Goal: Task Accomplishment & Management: Manage account settings

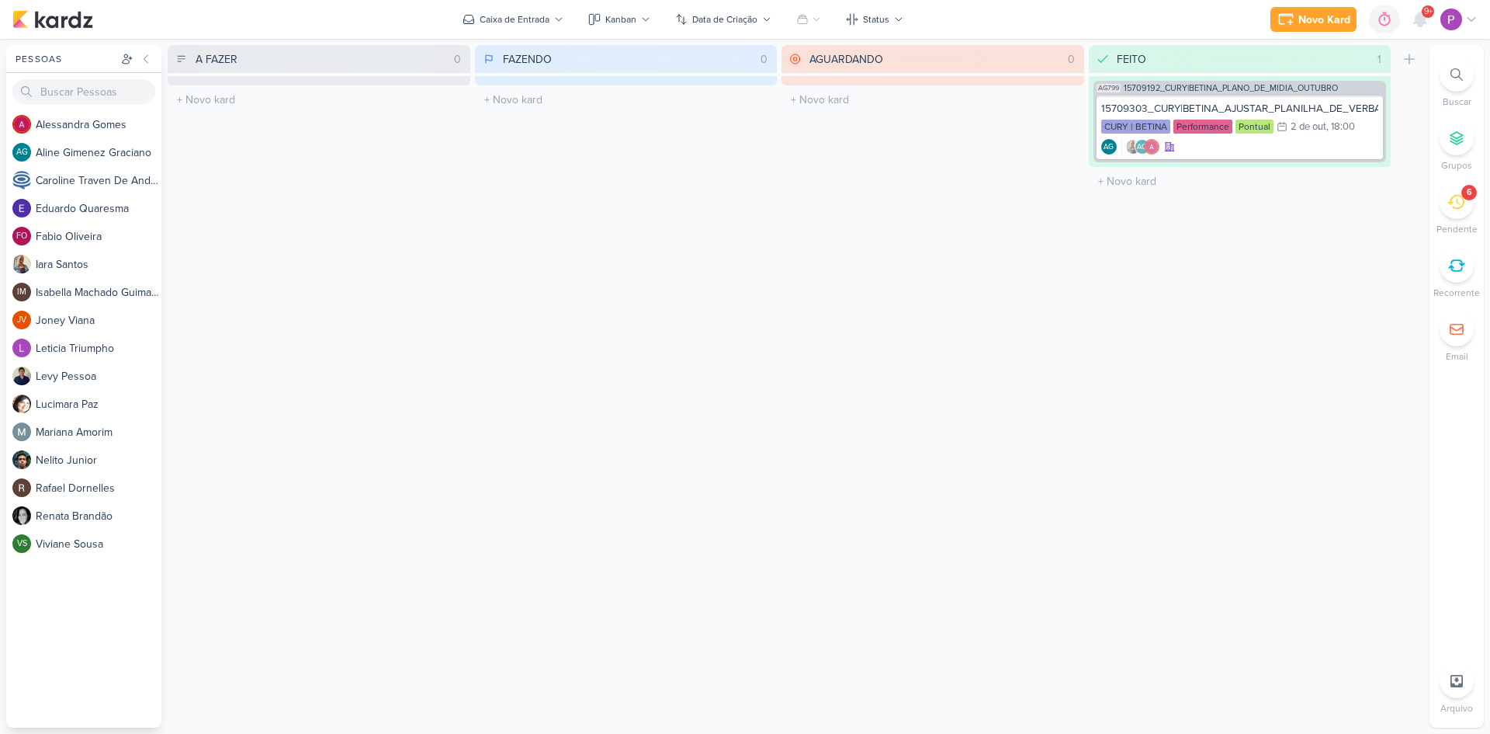
click at [1450, 210] on icon at bounding box center [1456, 201] width 17 height 17
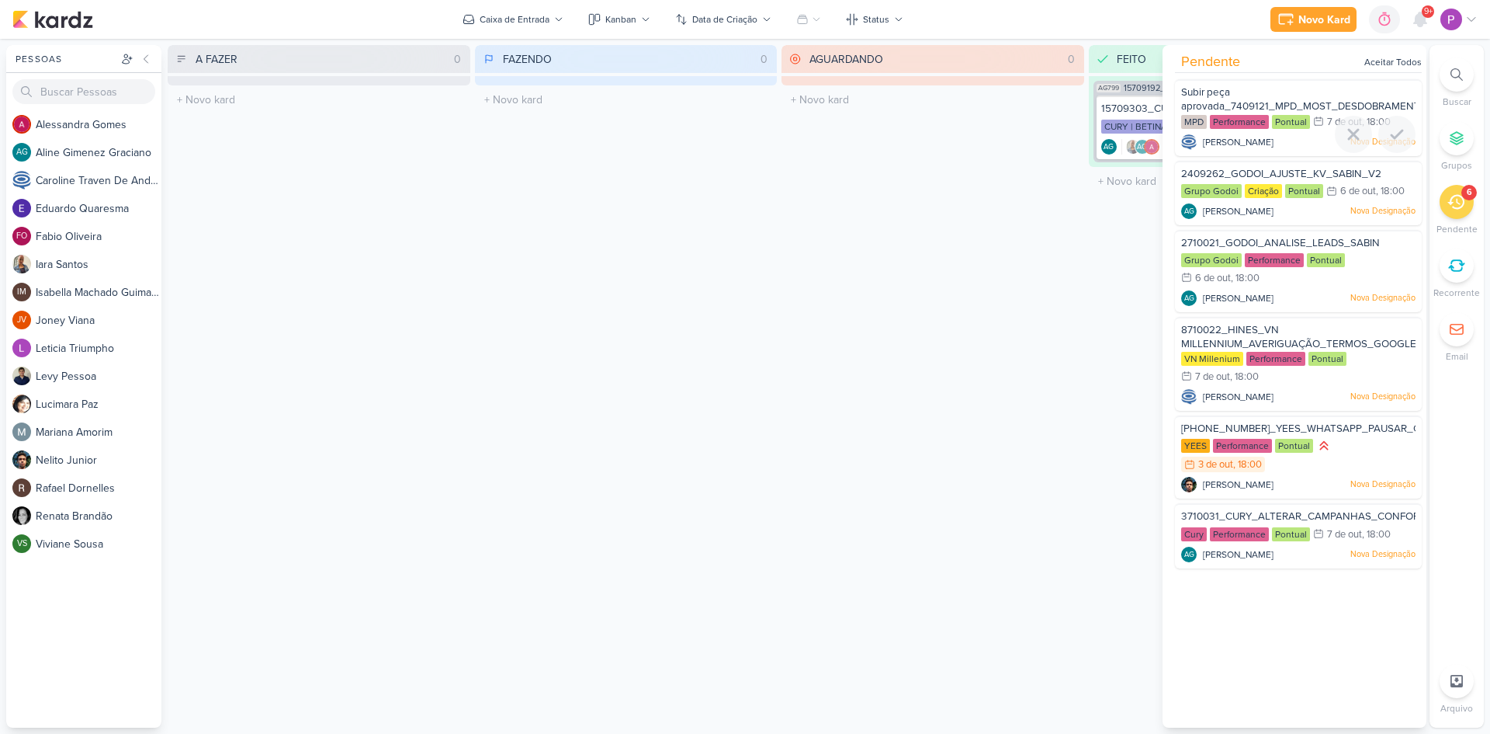
click at [1288, 99] on span "Subir peça aprovada_7409121_MPD_MOST_DESDOBRAMENTO_CRIATIVOS" at bounding box center [1333, 99] width 304 height 26
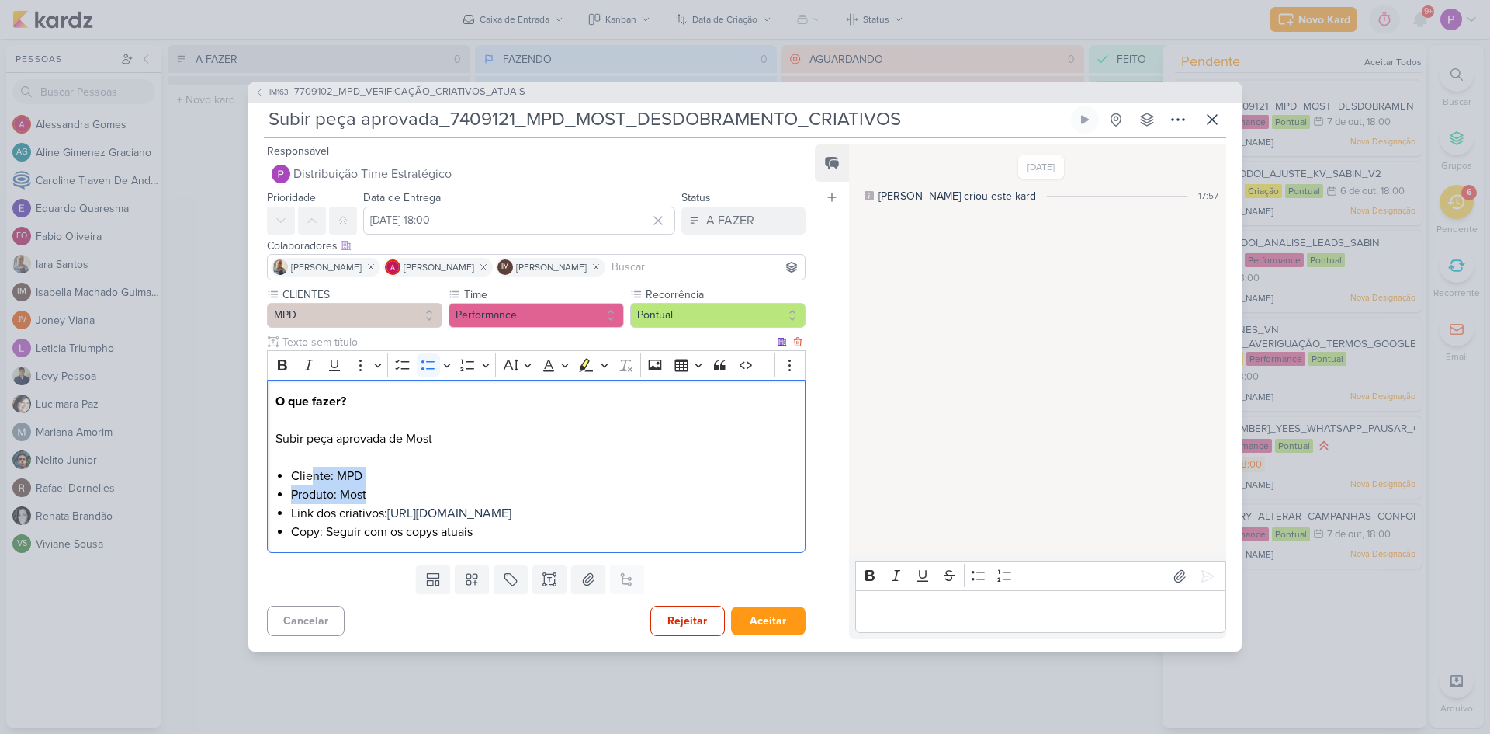
drag, startPoint x: 315, startPoint y: 473, endPoint x: 429, endPoint y: 477, distance: 114.1
click at [429, 477] on ul "Cliente: MPD Produto: Most Link dos criativos: [URL][DOMAIN_NAME] Copy: Seguir …" at bounding box center [544, 504] width 506 height 75
click at [408, 505] on span "[URL][DOMAIN_NAME]" at bounding box center [449, 513] width 124 height 16
click at [503, 467] on li "Cliente: MPD" at bounding box center [544, 476] width 506 height 19
click at [997, 618] on p "Editor editing area: main" at bounding box center [1040, 611] width 355 height 19
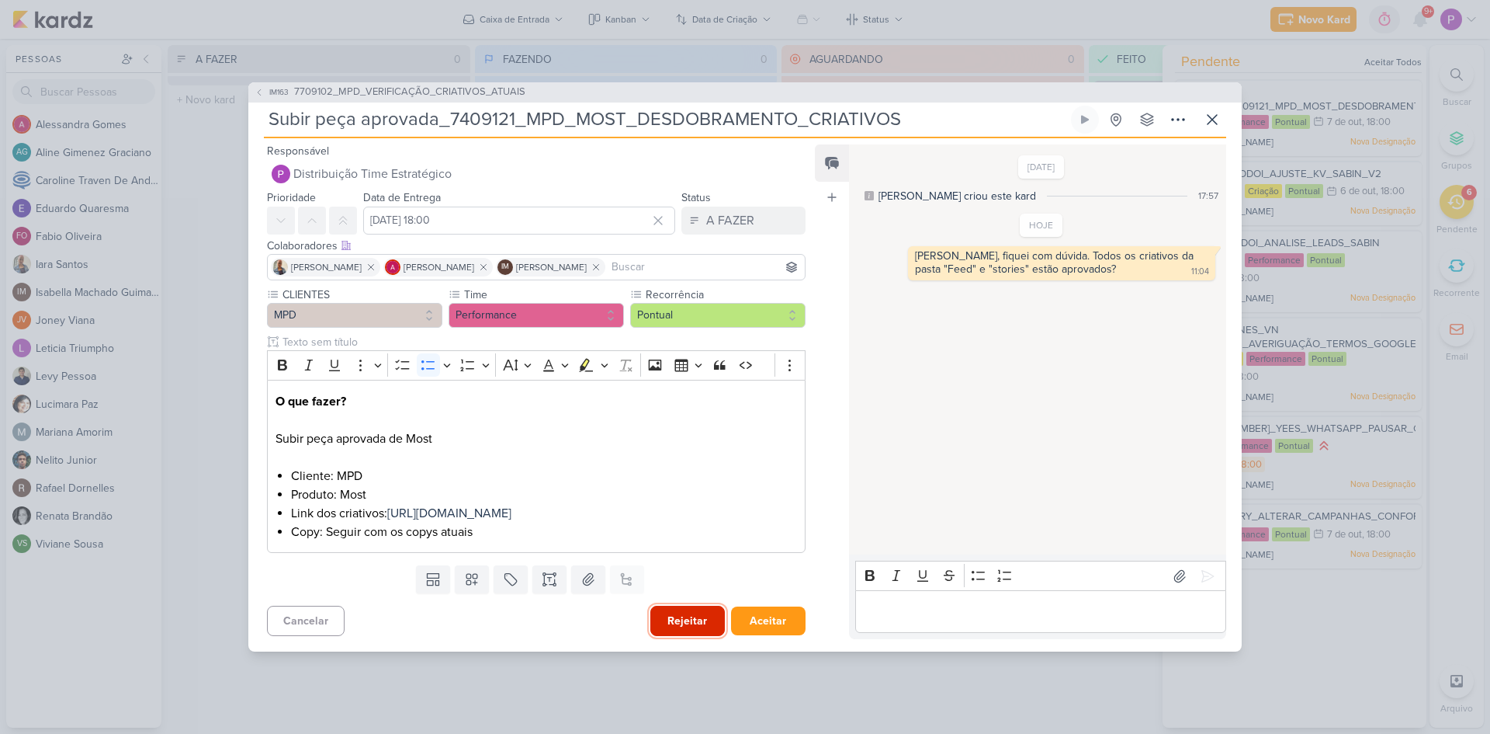
click at [678, 630] on button "Rejeitar" at bounding box center [687, 620] width 75 height 30
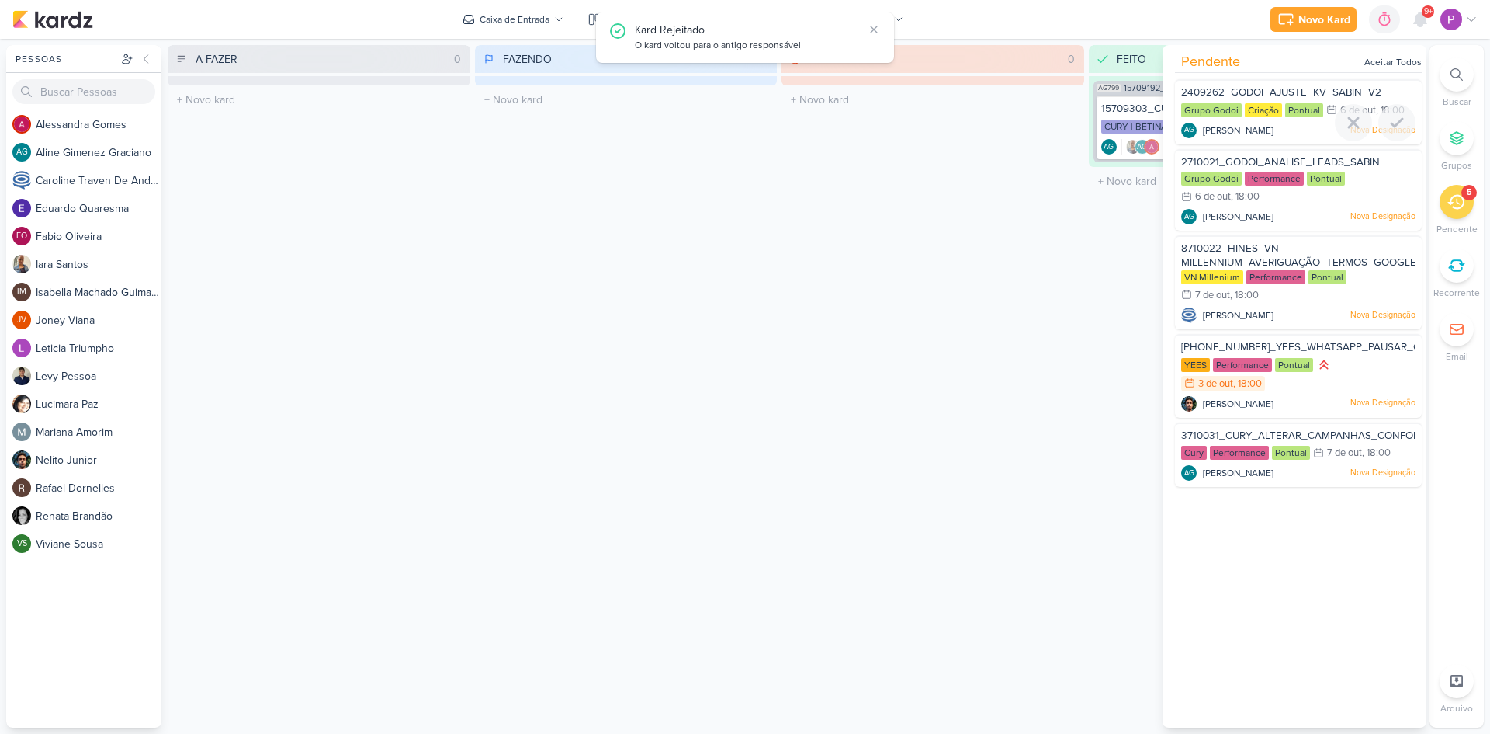
click at [1279, 82] on div "2409262_GODOI_AJUSTE_KV_SABIN_V2 Grupo Godoi Criação Pontual 6/10 [DATE]" at bounding box center [1298, 111] width 247 height 65
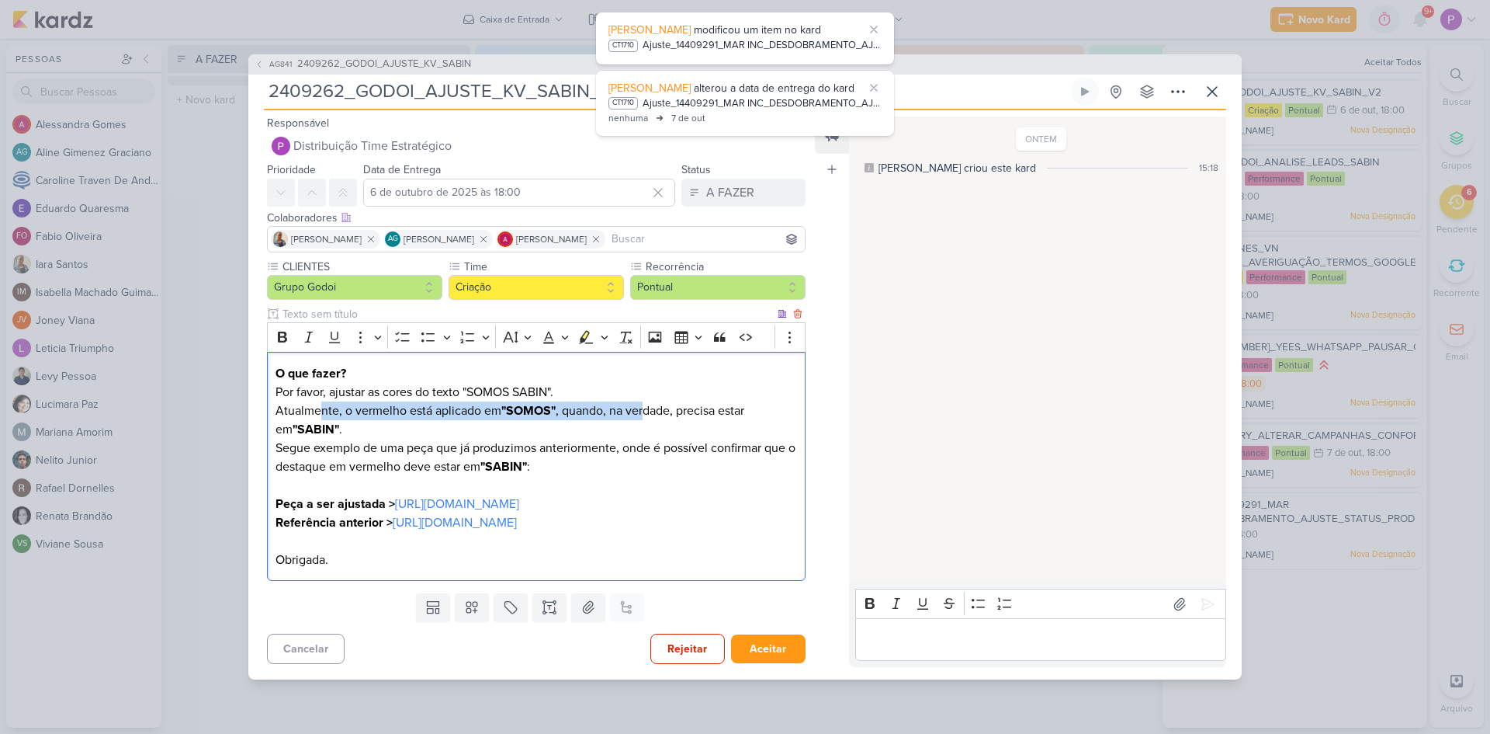
drag, startPoint x: 317, startPoint y: 395, endPoint x: 644, endPoint y: 388, distance: 326.9
click at [644, 388] on p "O que fazer? Por favor, ajustar as cores do texto "SOMOS SABIN". Atualmente, o …" at bounding box center [537, 401] width 522 height 75
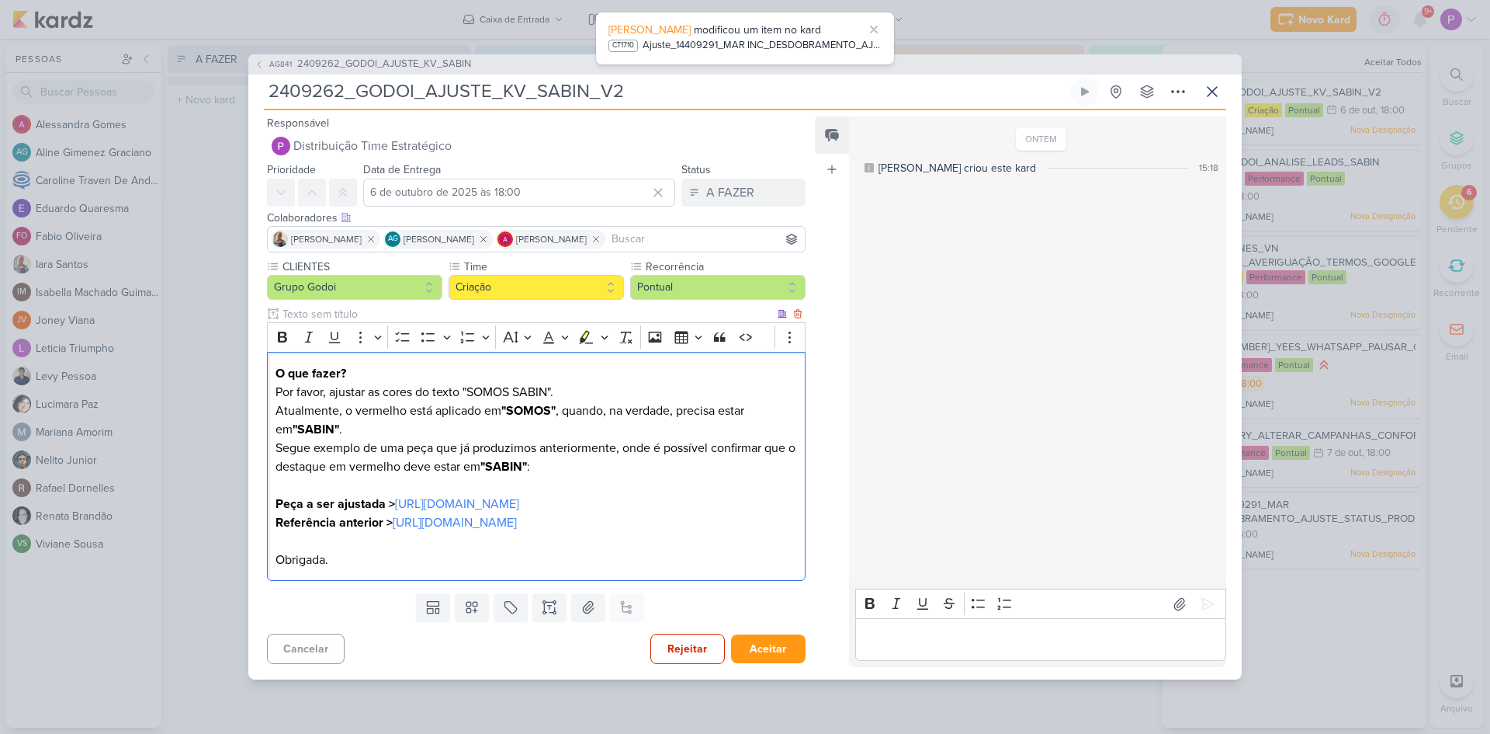
click at [468, 410] on p "O que fazer? Por favor, ajustar as cores do texto "SOMOS SABIN". Atualmente, o …" at bounding box center [537, 401] width 522 height 75
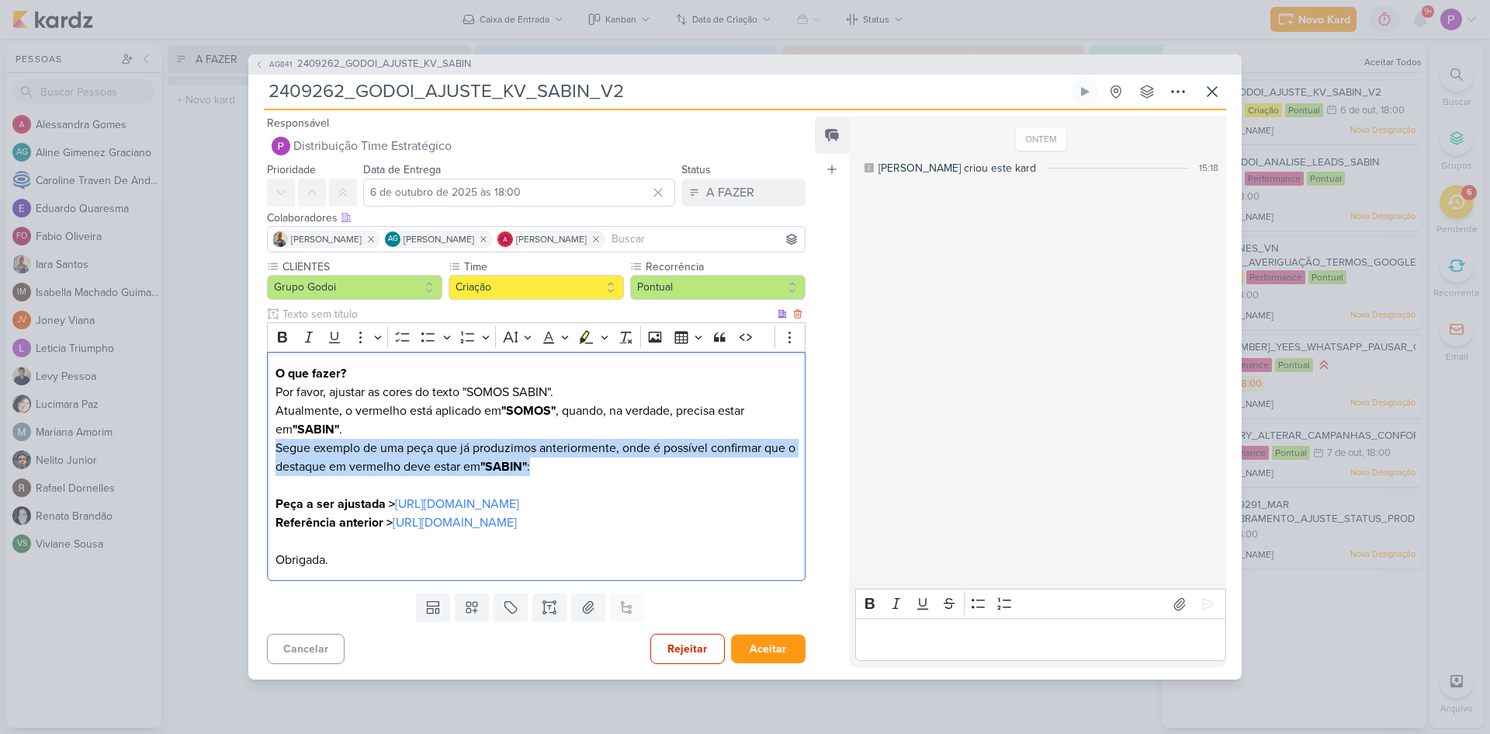
drag, startPoint x: 273, startPoint y: 424, endPoint x: 777, endPoint y: 440, distance: 504.0
click at [777, 440] on div "O que fazer? Por favor, ajustar as cores do texto "SOMOS SABIN". Atualmente, o …" at bounding box center [536, 466] width 539 height 229
click at [570, 449] on p "Segue exemplo de uma peça que já produzimos anteriormente, onde é possível conf…" at bounding box center [537, 467] width 522 height 56
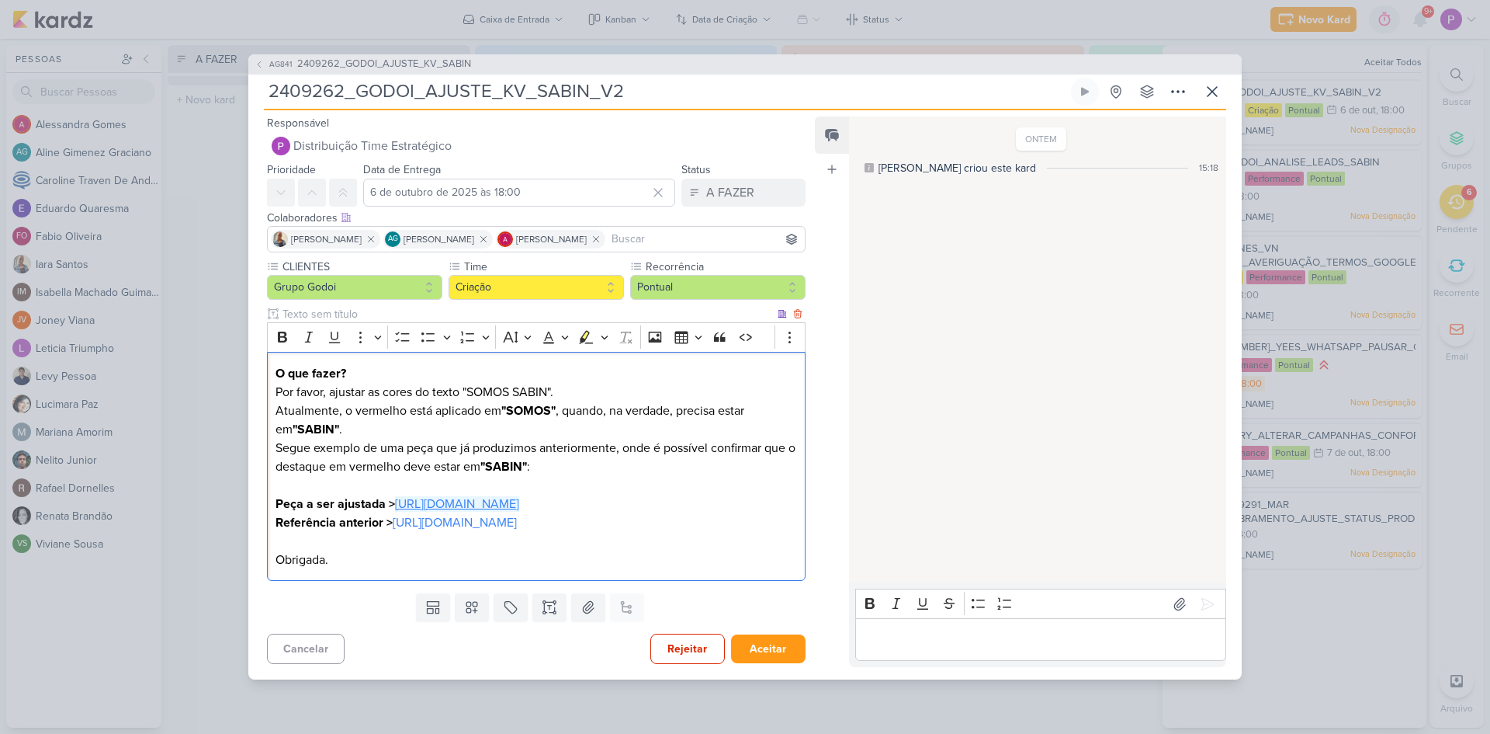
click at [430, 505] on link "[URL][DOMAIN_NAME]" at bounding box center [457, 504] width 124 height 16
click at [802, 618] on div "Templates Campos Personalizados Marcadores Caixa De Texto Anexo Este kard já é …" at bounding box center [530, 607] width 564 height 40
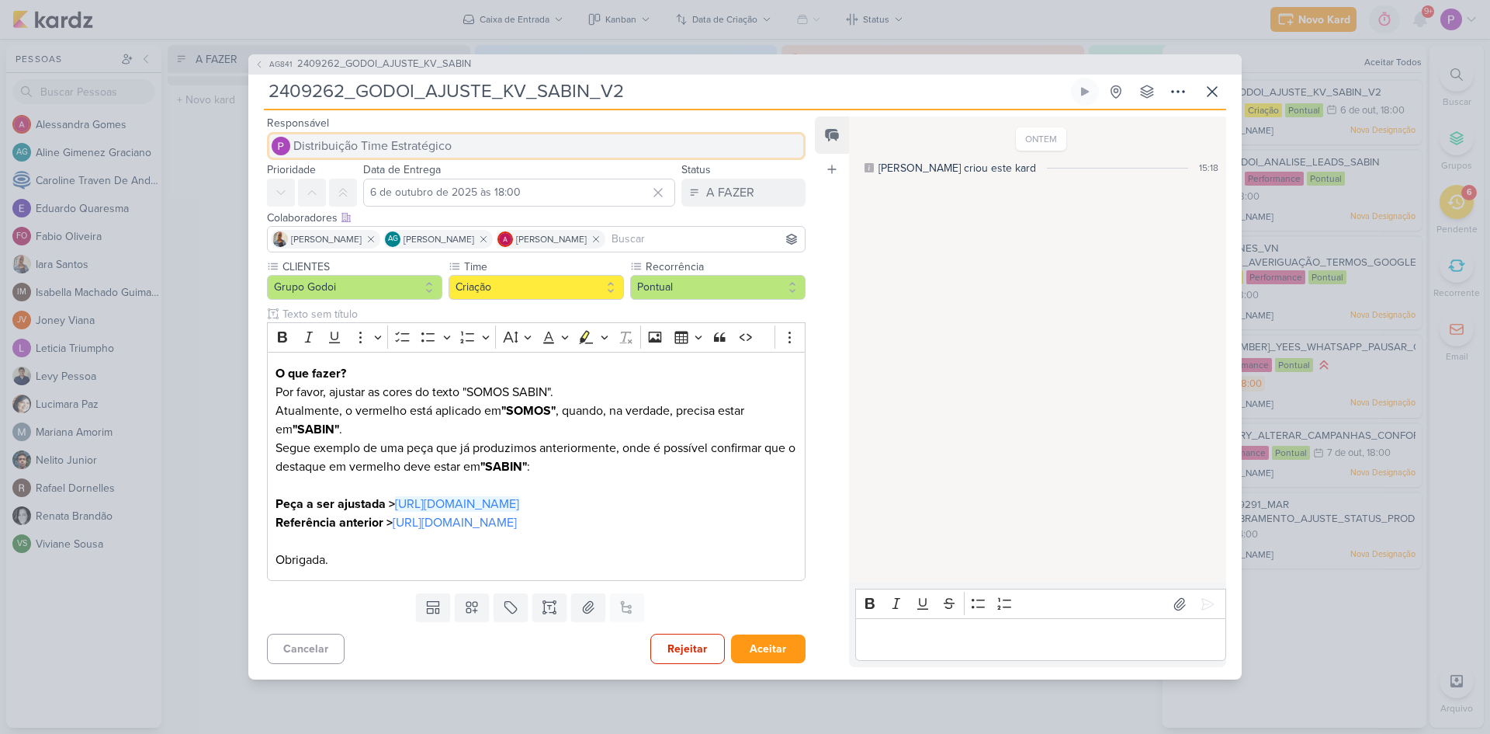
click at [359, 137] on span "Distribuição Time Estratégico" at bounding box center [372, 146] width 158 height 19
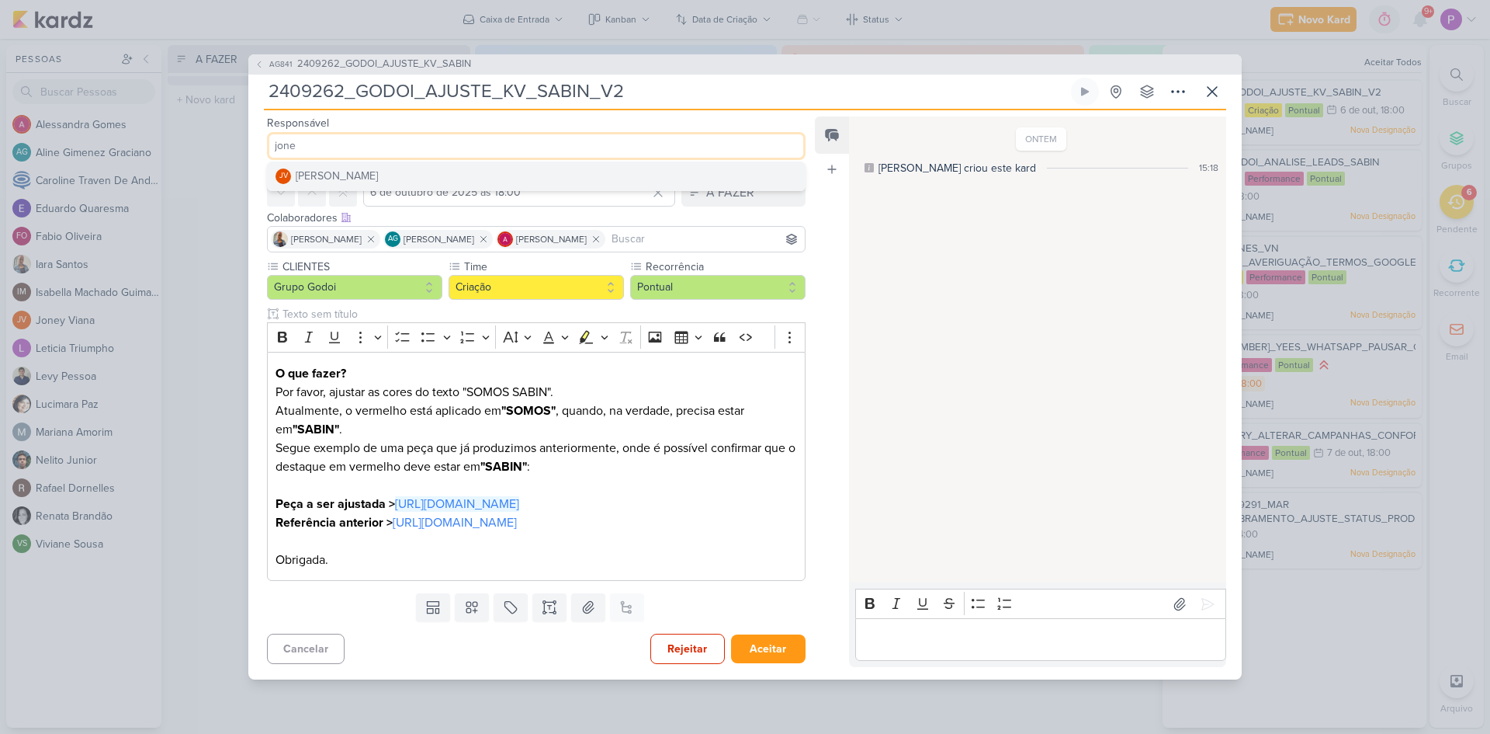
type input "jone"
click at [371, 162] on button "JV [PERSON_NAME]" at bounding box center [536, 176] width 537 height 28
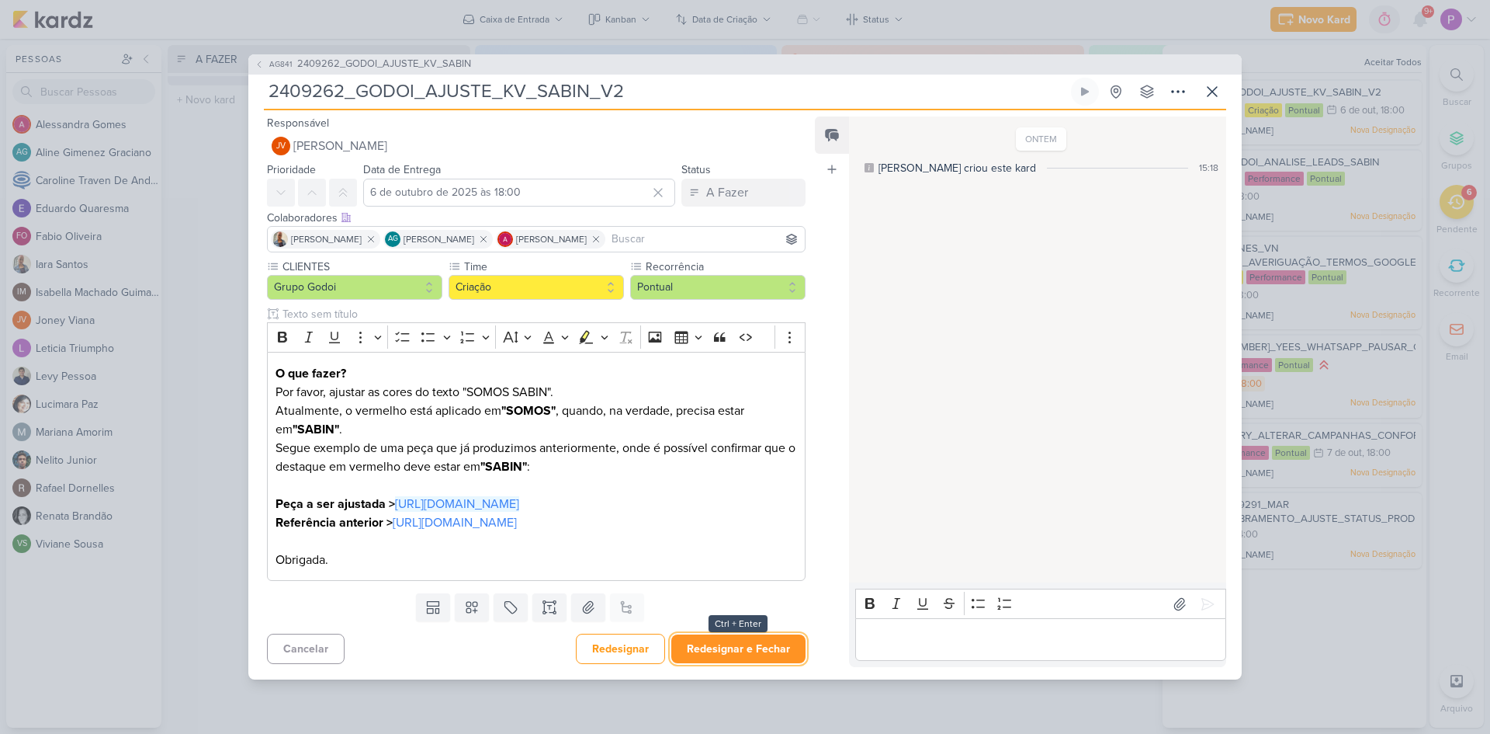
click at [730, 661] on button "Redesignar e Fechar" at bounding box center [738, 648] width 134 height 29
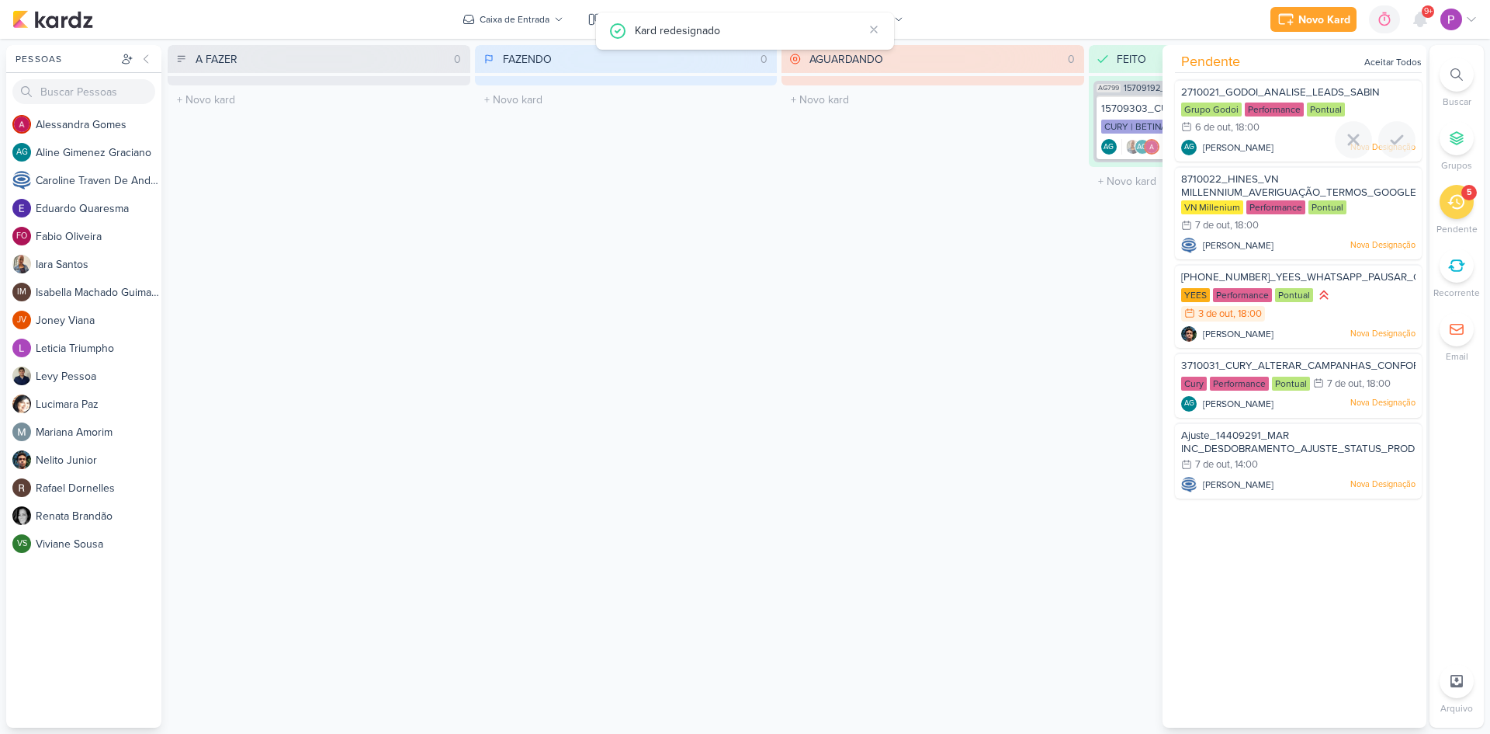
click at [1252, 144] on span "[PERSON_NAME]" at bounding box center [1238, 147] width 71 height 14
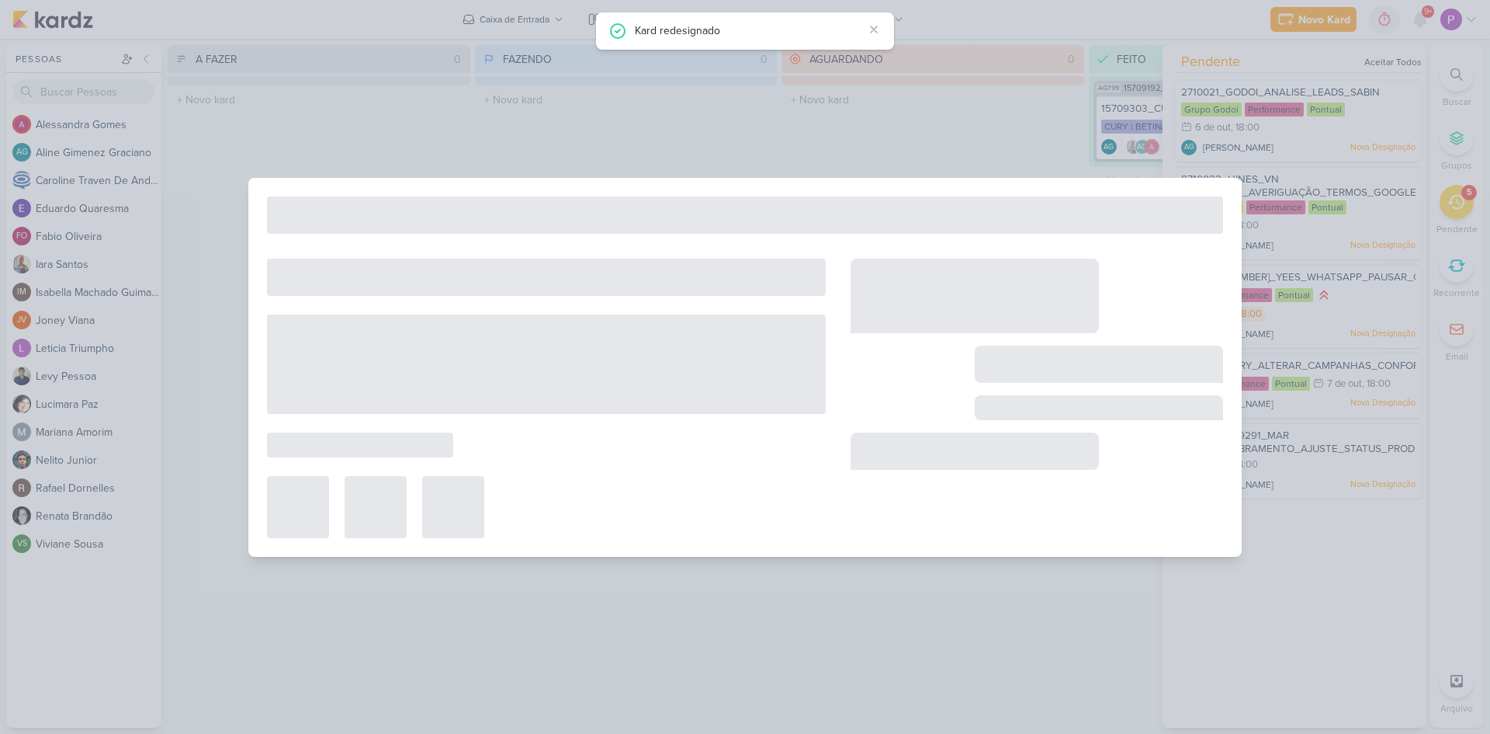
type input "2710021_GODOI_ANALISE_LEADS_SABIN"
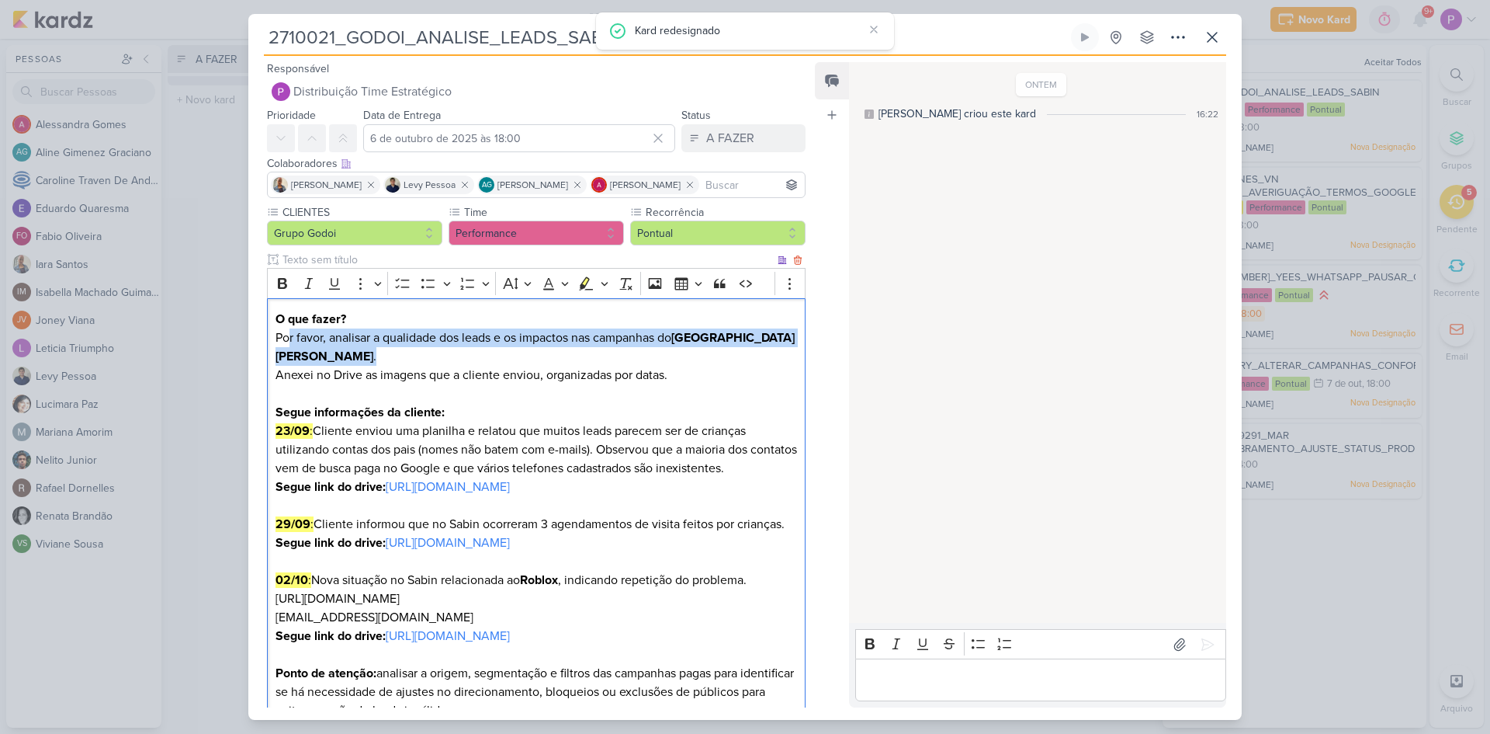
drag, startPoint x: 290, startPoint y: 340, endPoint x: 587, endPoint y: 349, distance: 297.4
click at [587, 349] on p "O que fazer? Por favor, analisar a qualidade dos leads e os impactos nas campan…" at bounding box center [537, 338] width 522 height 56
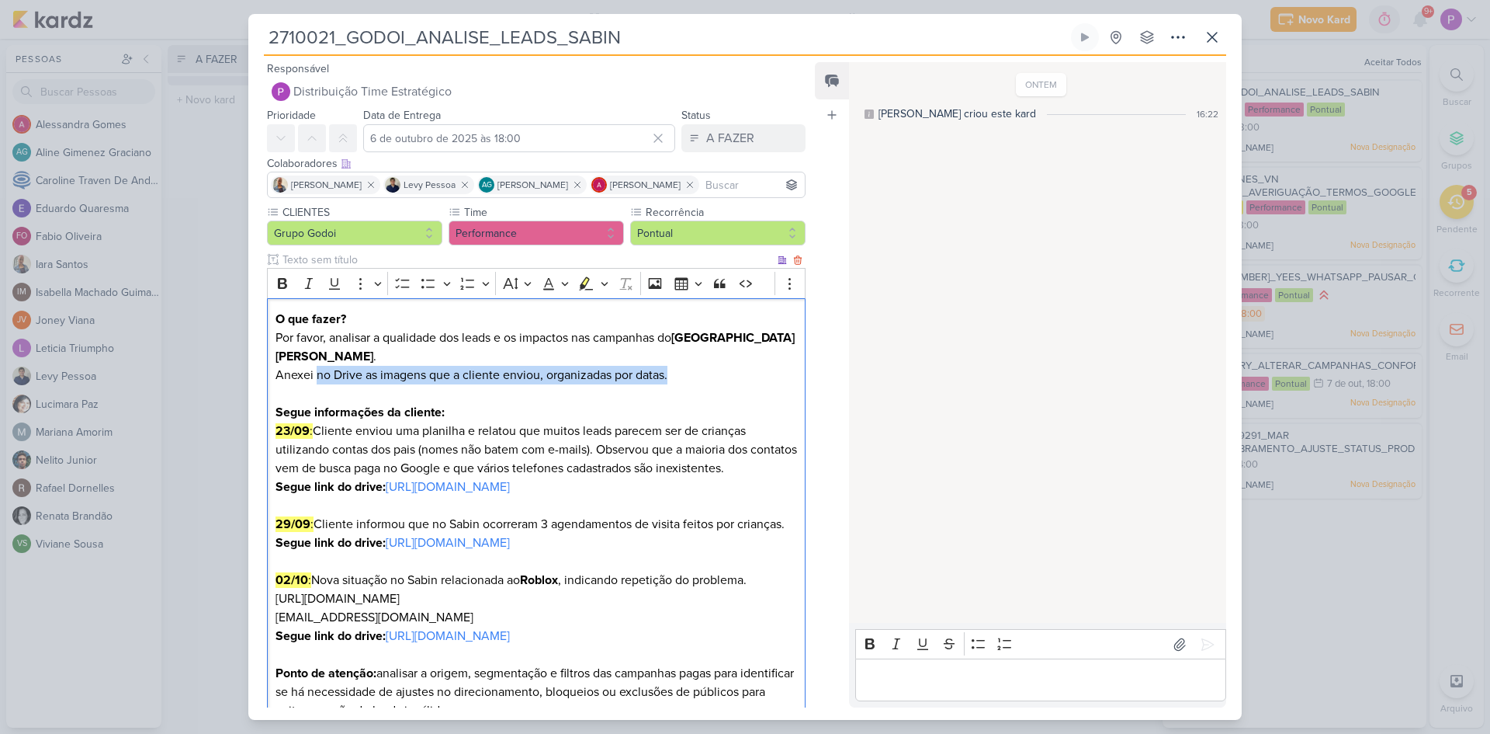
drag, startPoint x: 317, startPoint y: 375, endPoint x: 687, endPoint y: 372, distance: 369.5
click at [687, 372] on p "Anexei no Drive as imagens que a cliente enviou, organizadas por datas. Segue i…" at bounding box center [537, 394] width 522 height 56
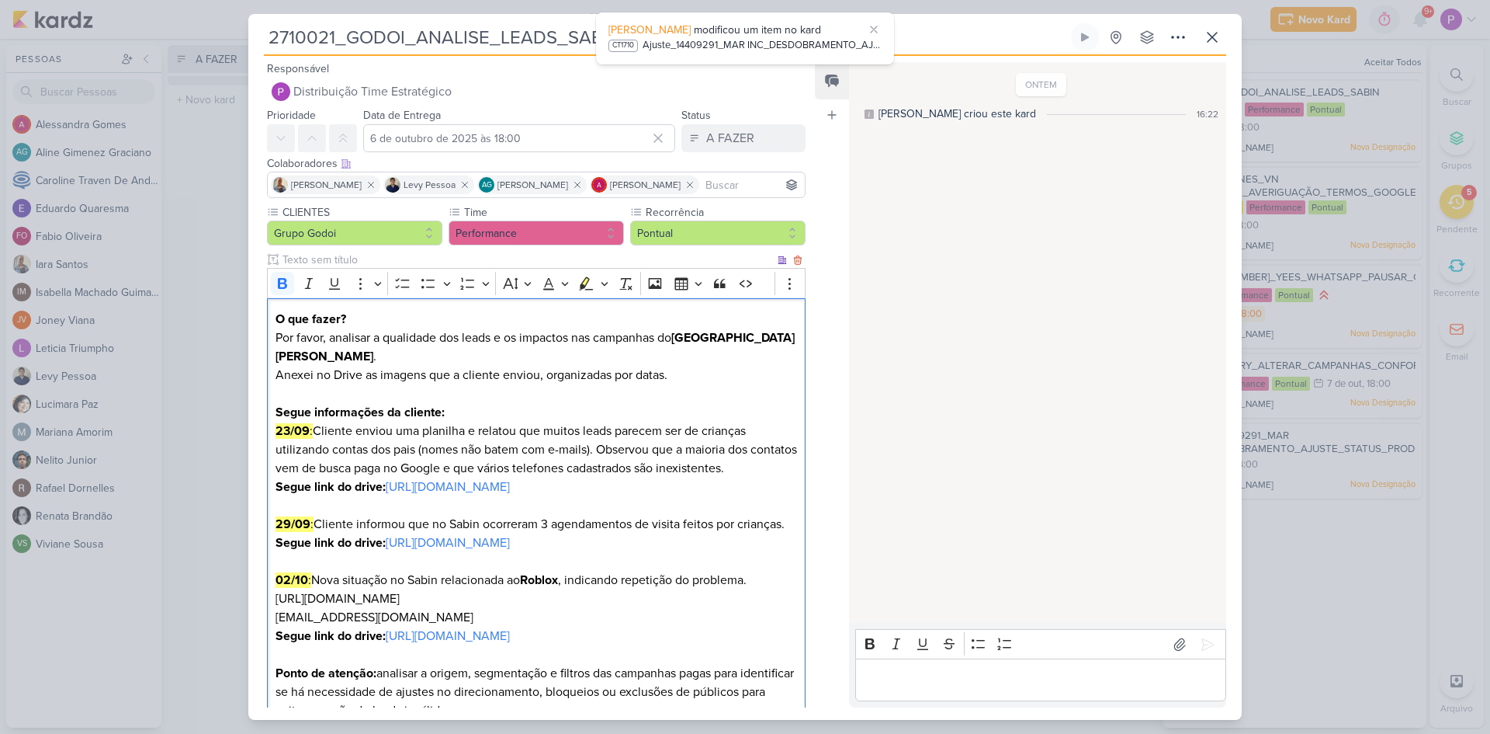
click at [354, 420] on strong "Segue informações da cliente:" at bounding box center [360, 412] width 169 height 16
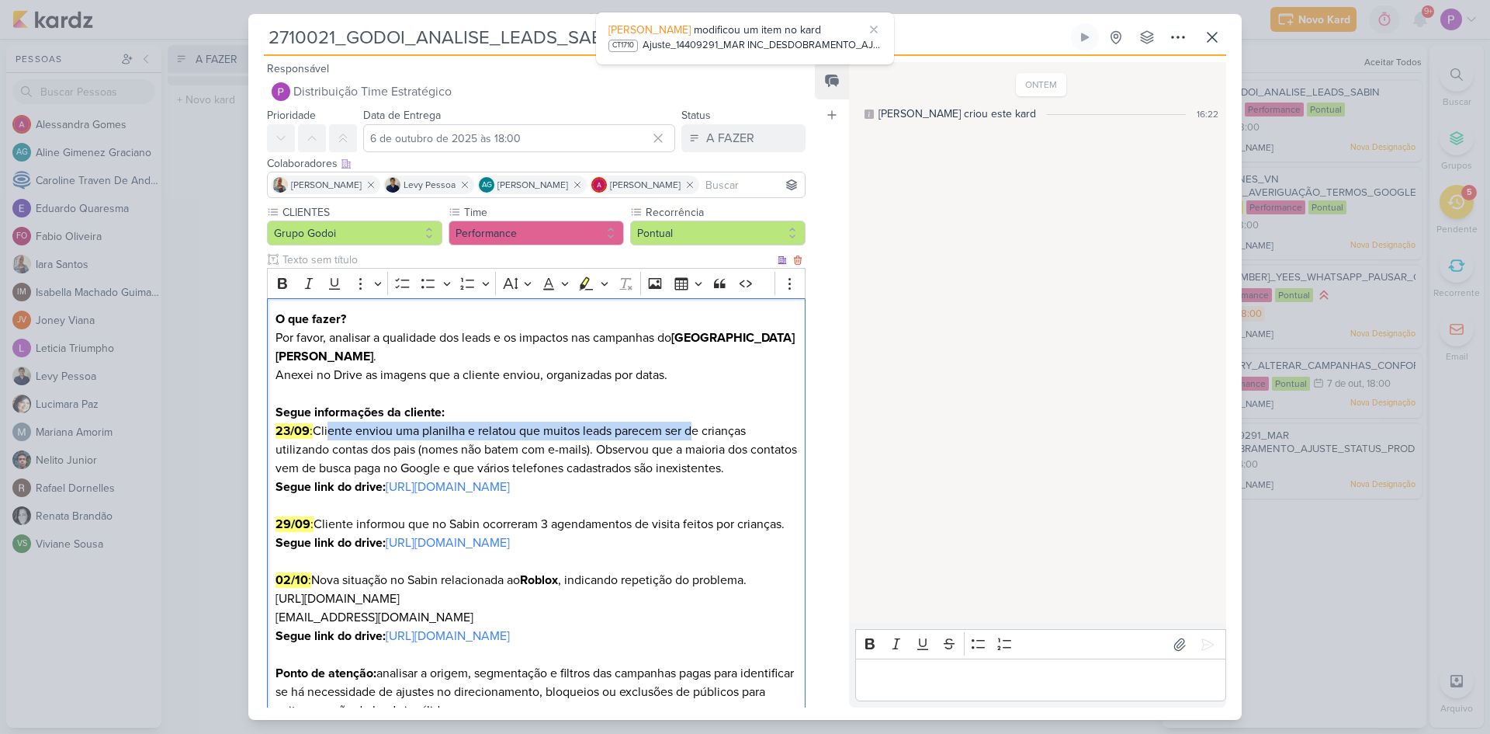
drag, startPoint x: 330, startPoint y: 427, endPoint x: 697, endPoint y: 421, distance: 367.2
click at [697, 421] on p "23/09 : Cliente enviou uma planilha e relatou que muitos leads parecem ser de c…" at bounding box center [537, 458] width 522 height 75
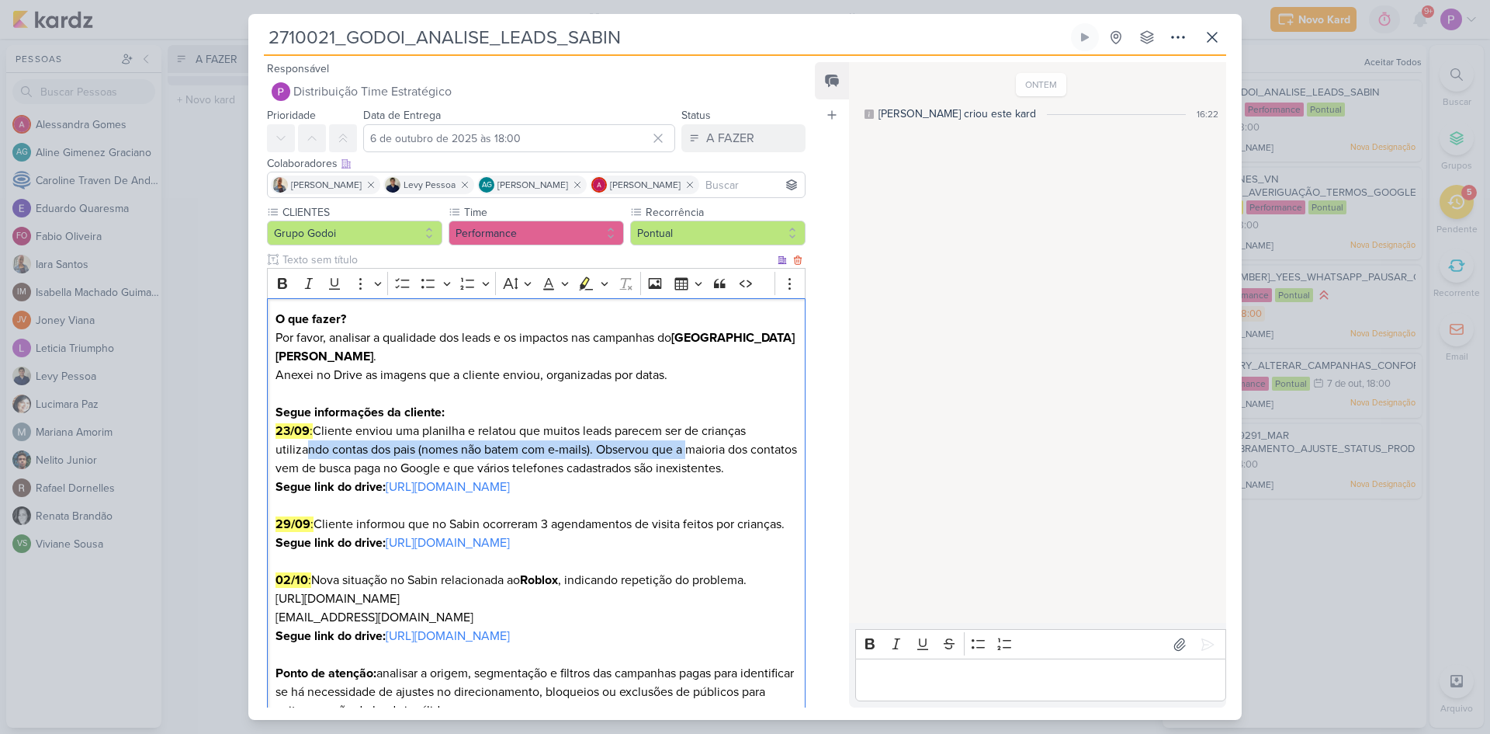
drag, startPoint x: 310, startPoint y: 453, endPoint x: 691, endPoint y: 455, distance: 381.1
click at [691, 455] on p "23/09 : Cliente enviou uma planilha e relatou que muitos leads parecem ser de c…" at bounding box center [537, 458] width 522 height 75
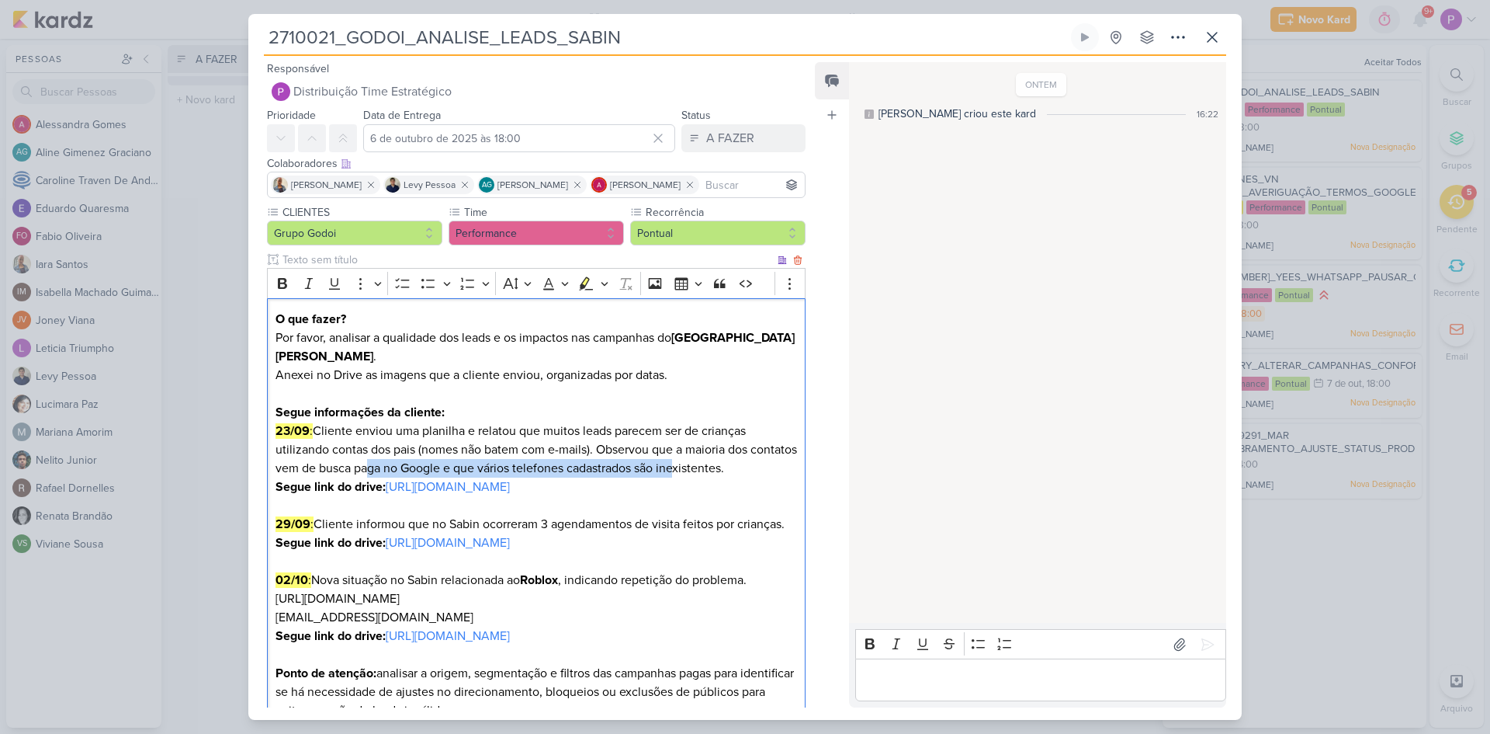
drag, startPoint x: 415, startPoint y: 473, endPoint x: 730, endPoint y: 460, distance: 315.5
click at [730, 460] on p "23/09 : Cliente enviou uma planilha e relatou que muitos leads parecem ser de c…" at bounding box center [537, 458] width 522 height 75
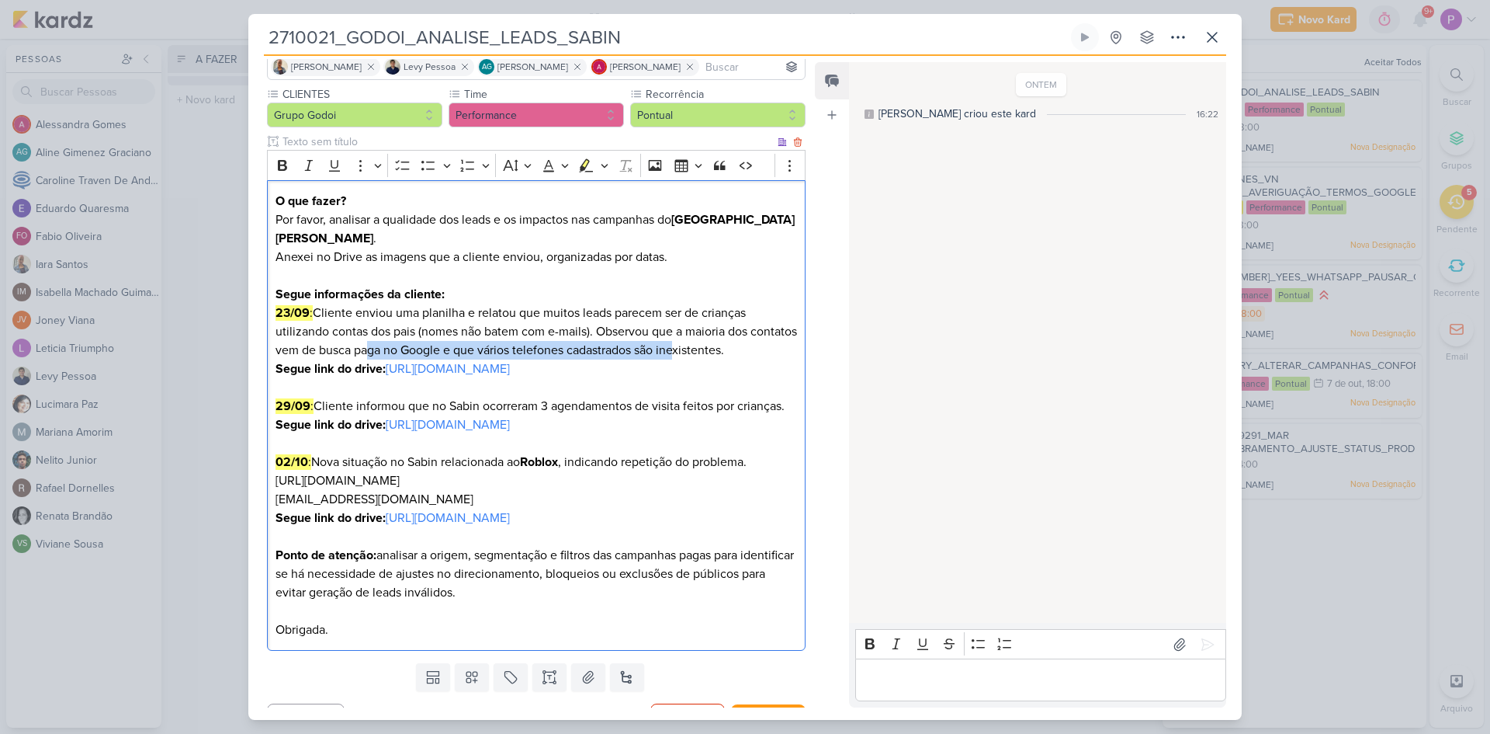
scroll to position [155, 0]
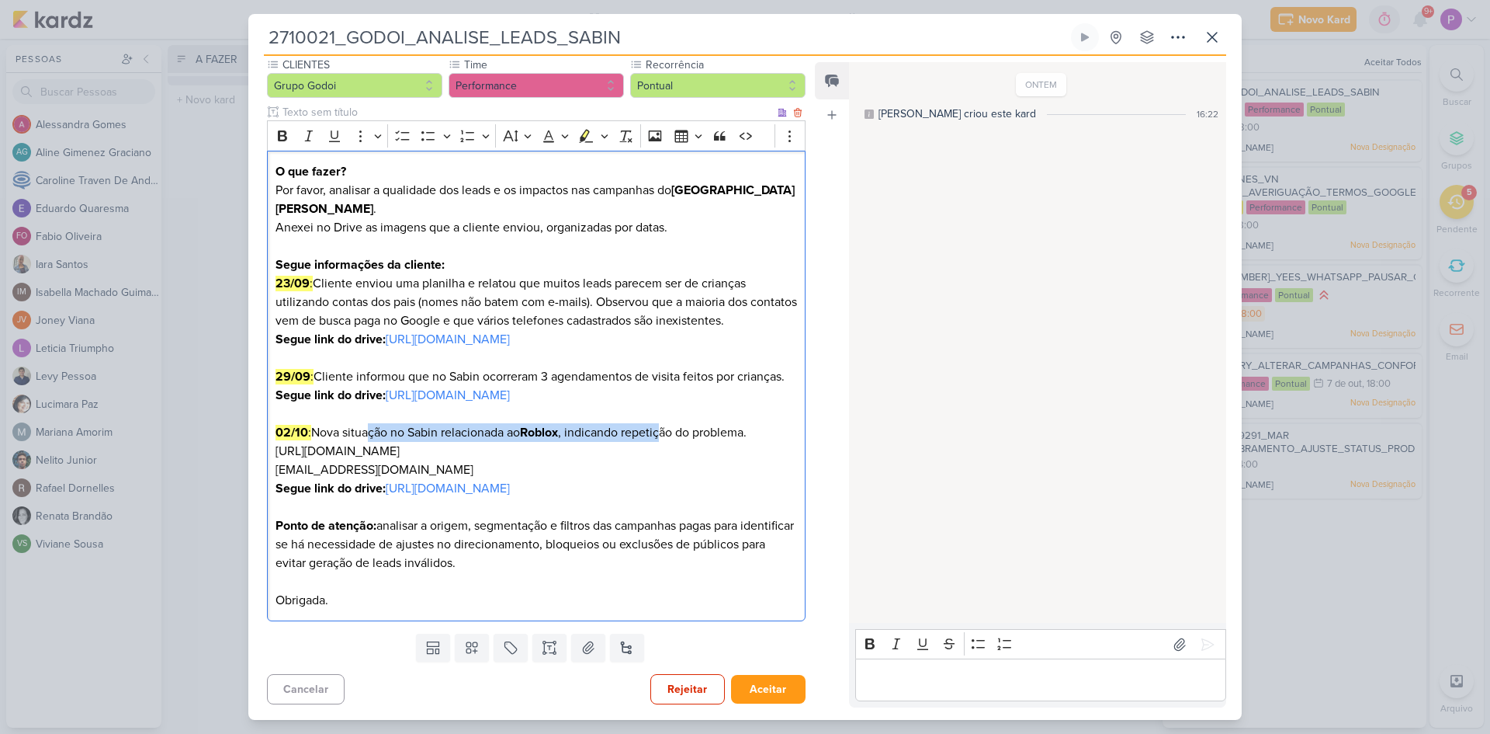
drag, startPoint x: 366, startPoint y: 460, endPoint x: 670, endPoint y: 456, distance: 303.5
click at [670, 456] on p "02/10 : Nova situação no Sabin relacionada ao Roblox , indicando repetição do p…" at bounding box center [537, 460] width 522 height 75
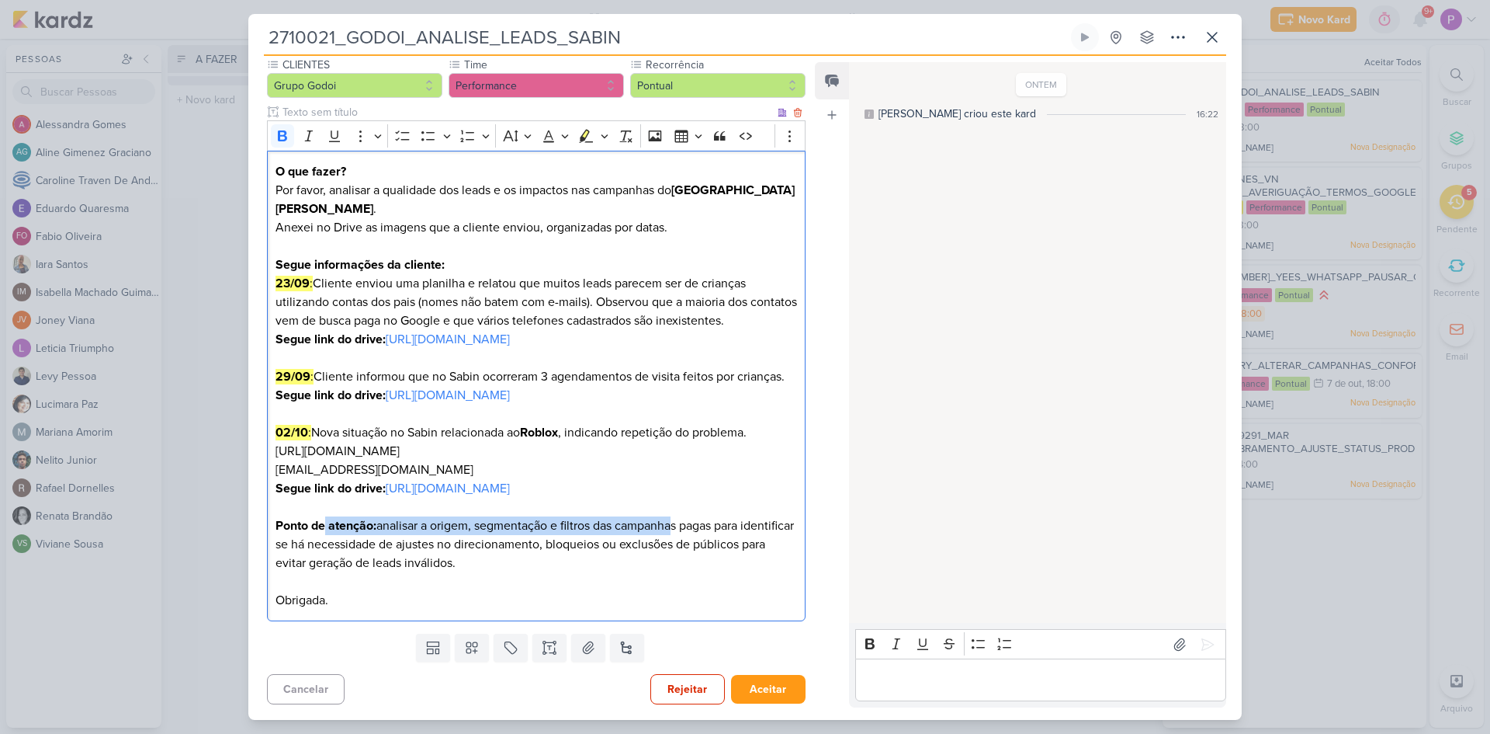
drag, startPoint x: 323, startPoint y: 581, endPoint x: 671, endPoint y: 571, distance: 348.7
click at [671, 571] on p "Ponto de atenção: analisar a origem, segmentação e filtros das campanhas pagas …" at bounding box center [537, 562] width 522 height 93
click at [538, 603] on p "Ponto de atenção: analisar a origem, segmentação e filtros das campanhas pagas …" at bounding box center [537, 562] width 522 height 93
drag, startPoint x: 396, startPoint y: 591, endPoint x: 737, endPoint y: 575, distance: 341.9
click at [737, 575] on p "Ponto de atenção: analisar a origem, segmentação e filtros das campanhas pagas …" at bounding box center [537, 562] width 522 height 93
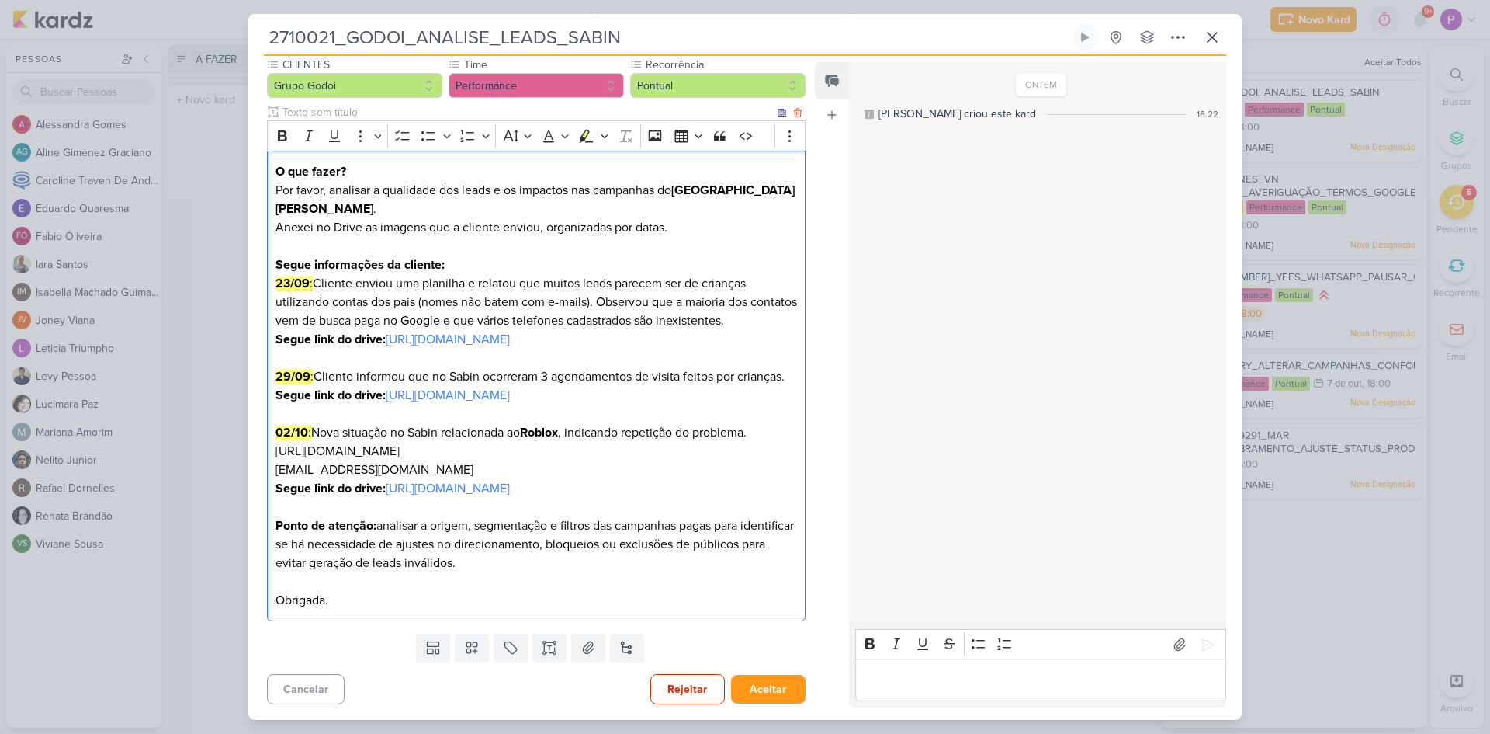
click at [588, 602] on p "Ponto de atenção: analisar a origem, segmentação e filtros das campanhas pagas …" at bounding box center [537, 562] width 522 height 93
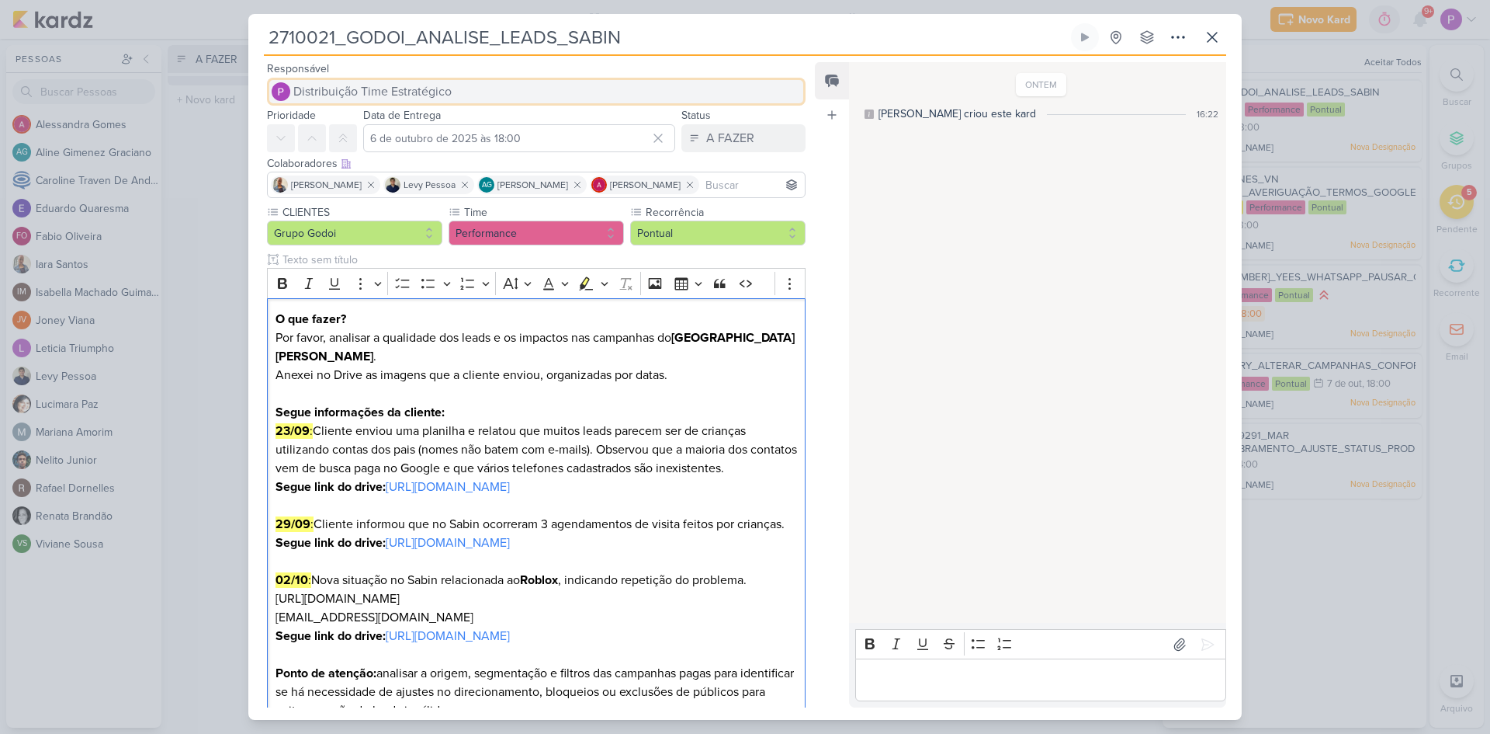
click at [397, 85] on span "Distribuição Time Estratégico" at bounding box center [372, 91] width 158 height 19
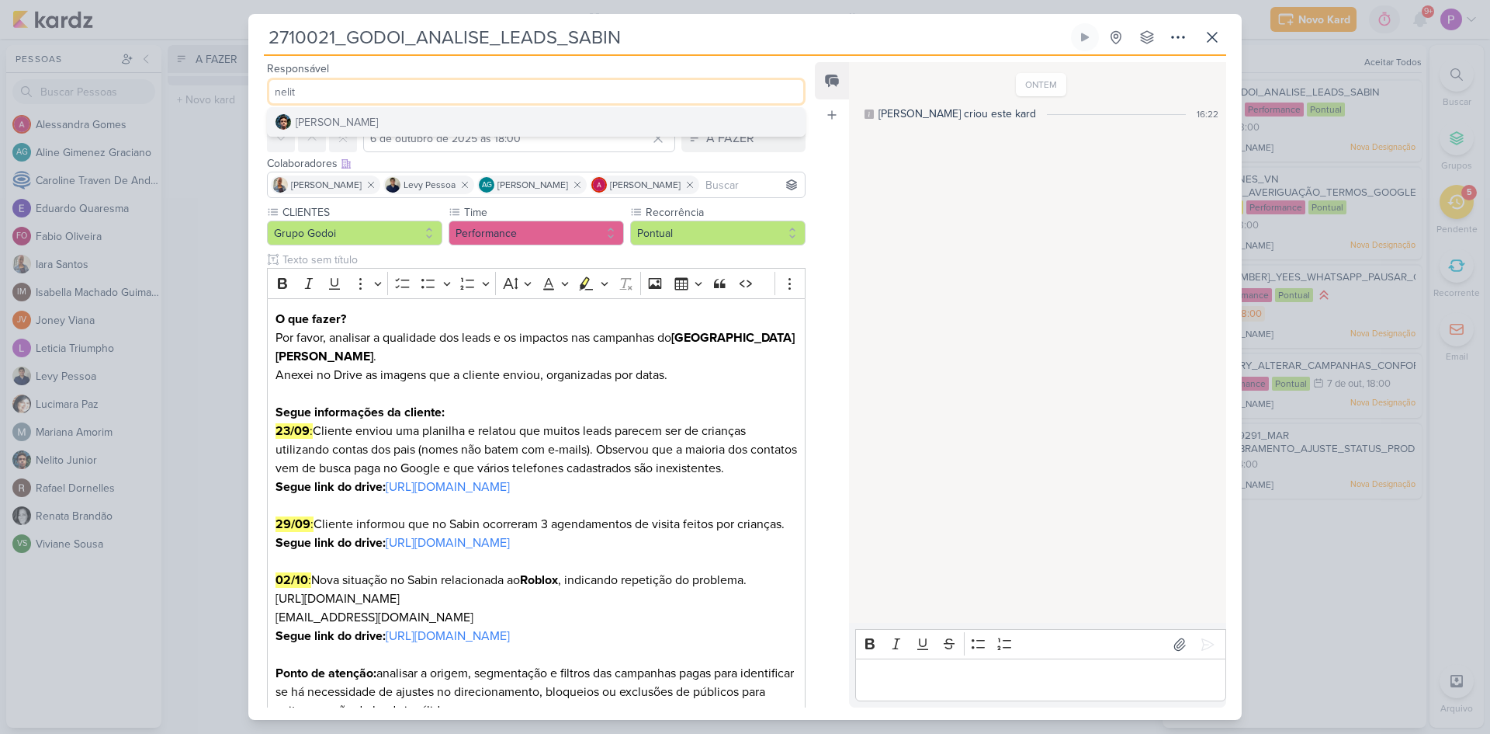
drag, startPoint x: 390, startPoint y: 92, endPoint x: 221, endPoint y: 72, distance: 169.6
click at [221, 72] on div "2710021_GODOI_ANALISE_LEADS_SABIN Criado por [PERSON_NAME]" at bounding box center [745, 367] width 1490 height 734
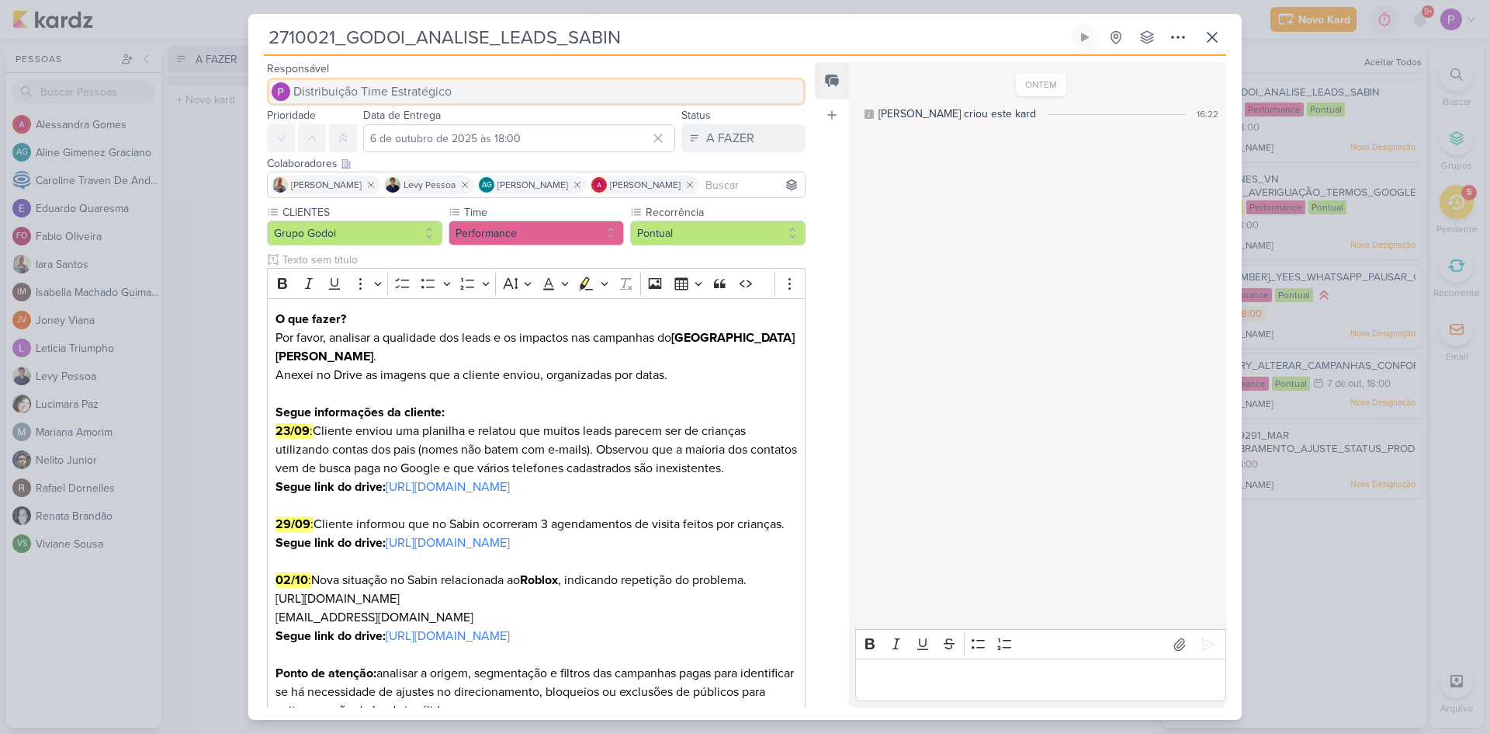
click at [372, 95] on span "Distribuição Time Estratégico" at bounding box center [372, 91] width 158 height 19
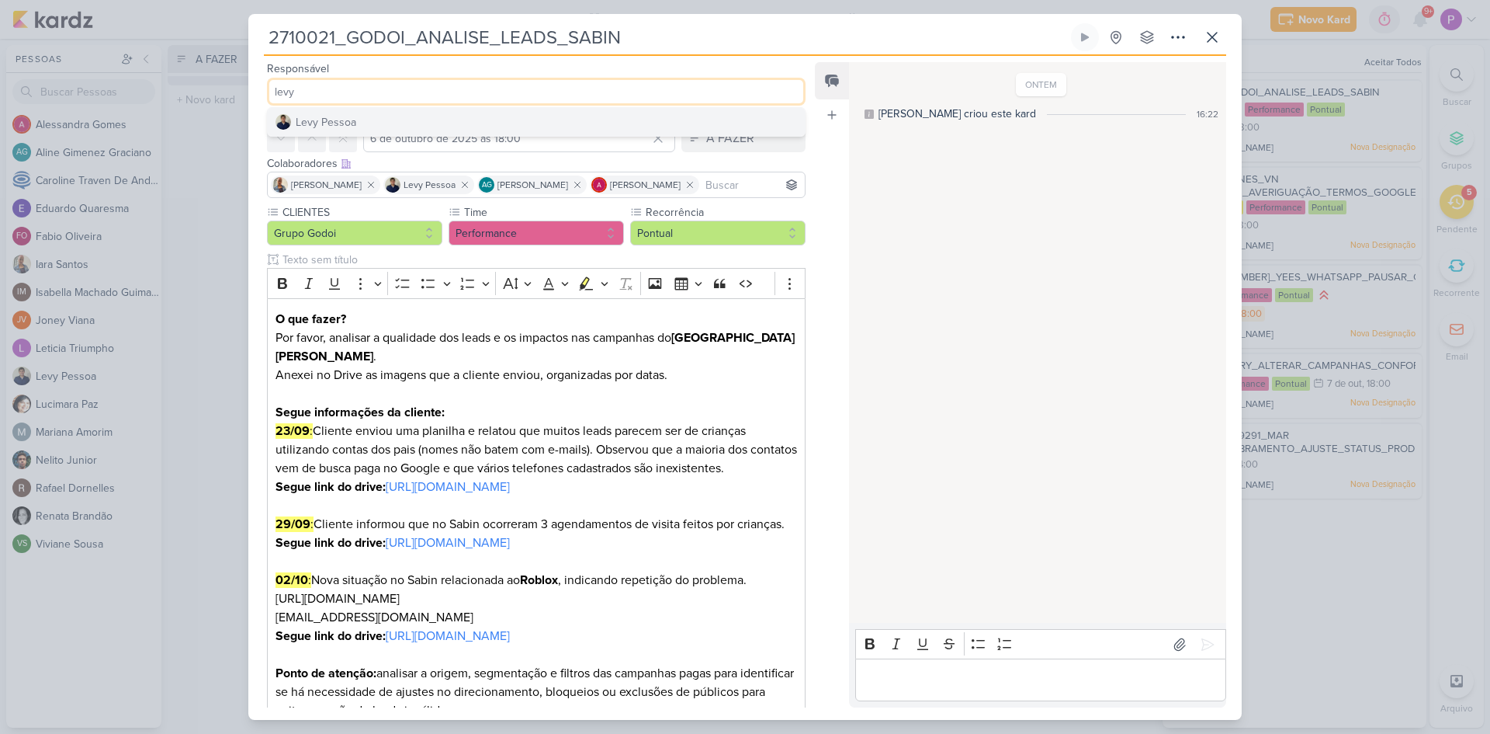
type input "levy"
click at [376, 116] on button "Levy Pessoa" at bounding box center [536, 122] width 537 height 28
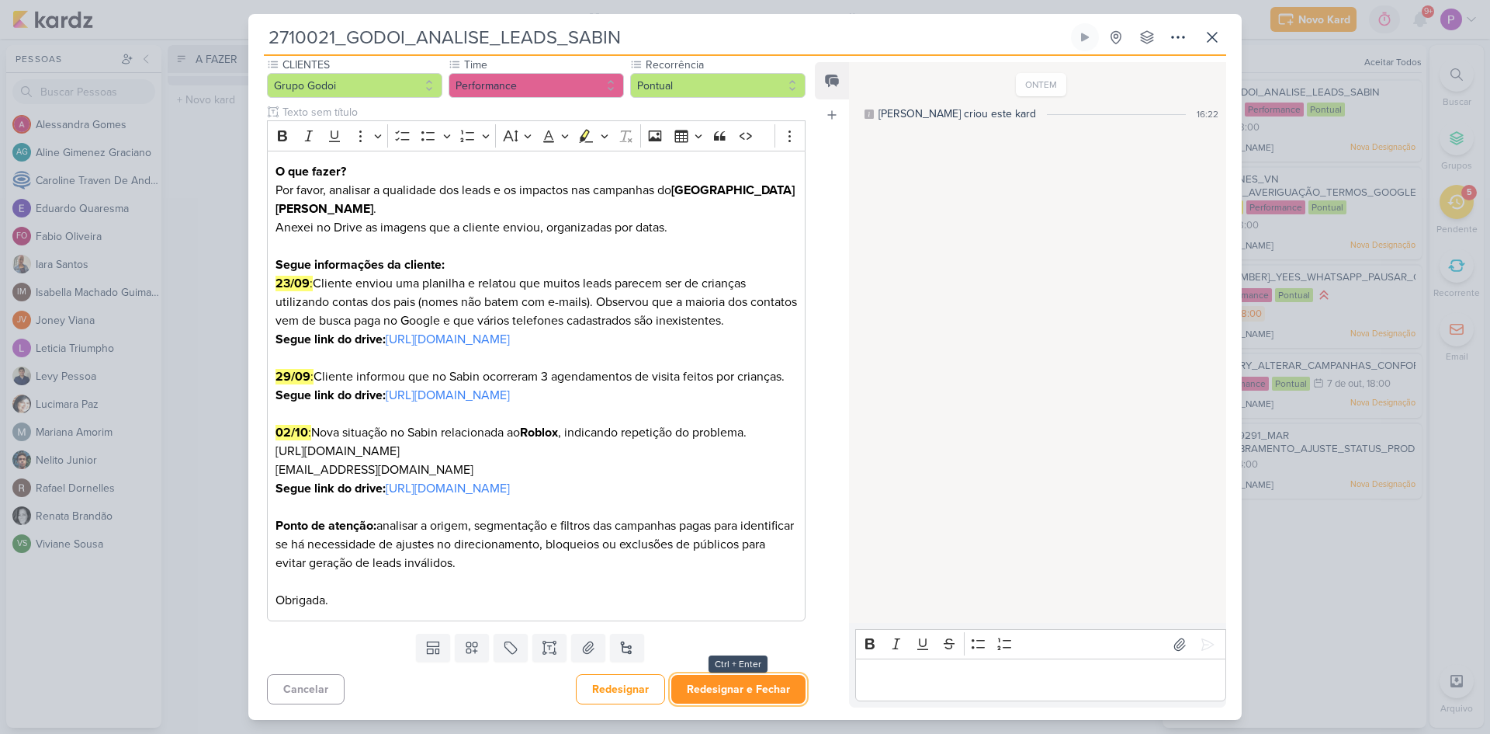
click at [707, 682] on button "Redesignar e Fechar" at bounding box center [738, 689] width 134 height 29
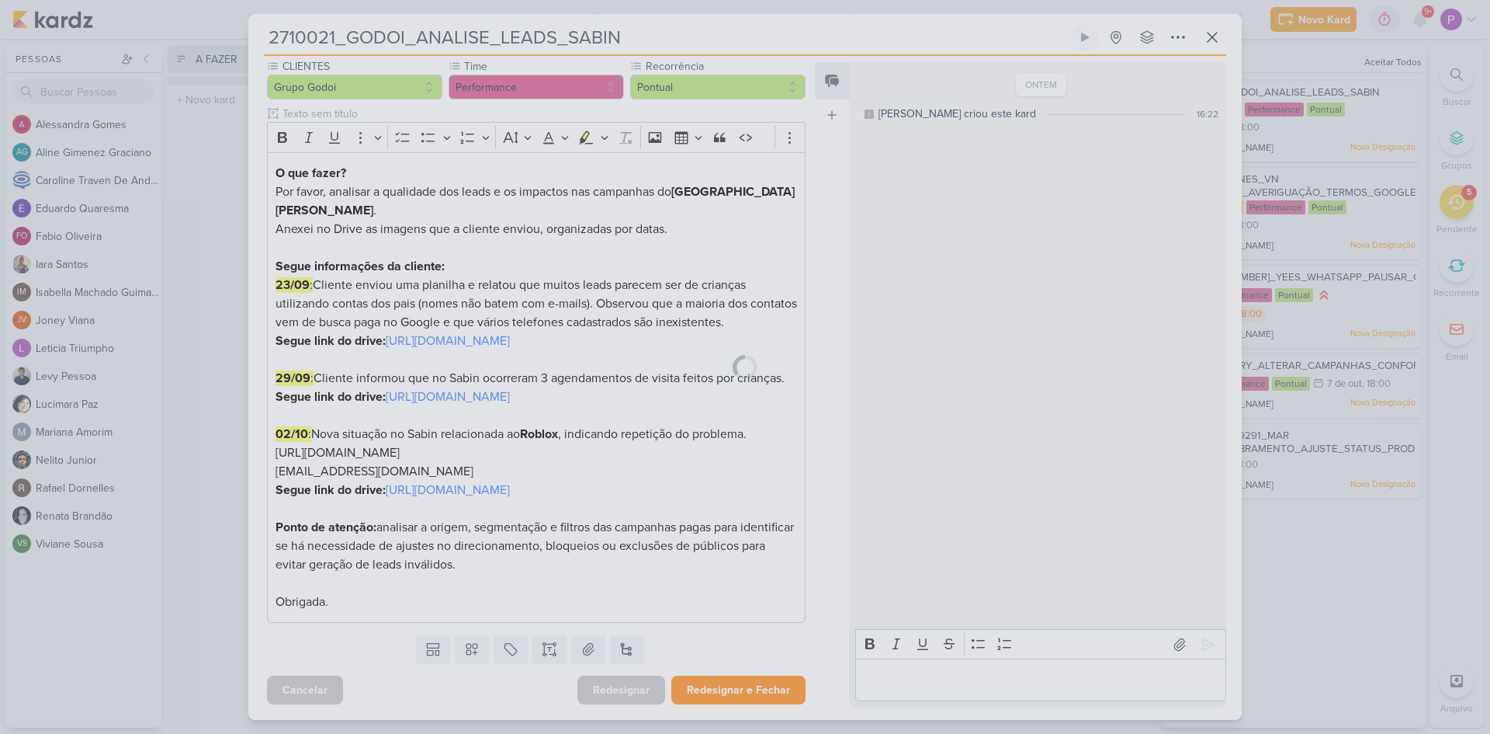
scroll to position [202, 0]
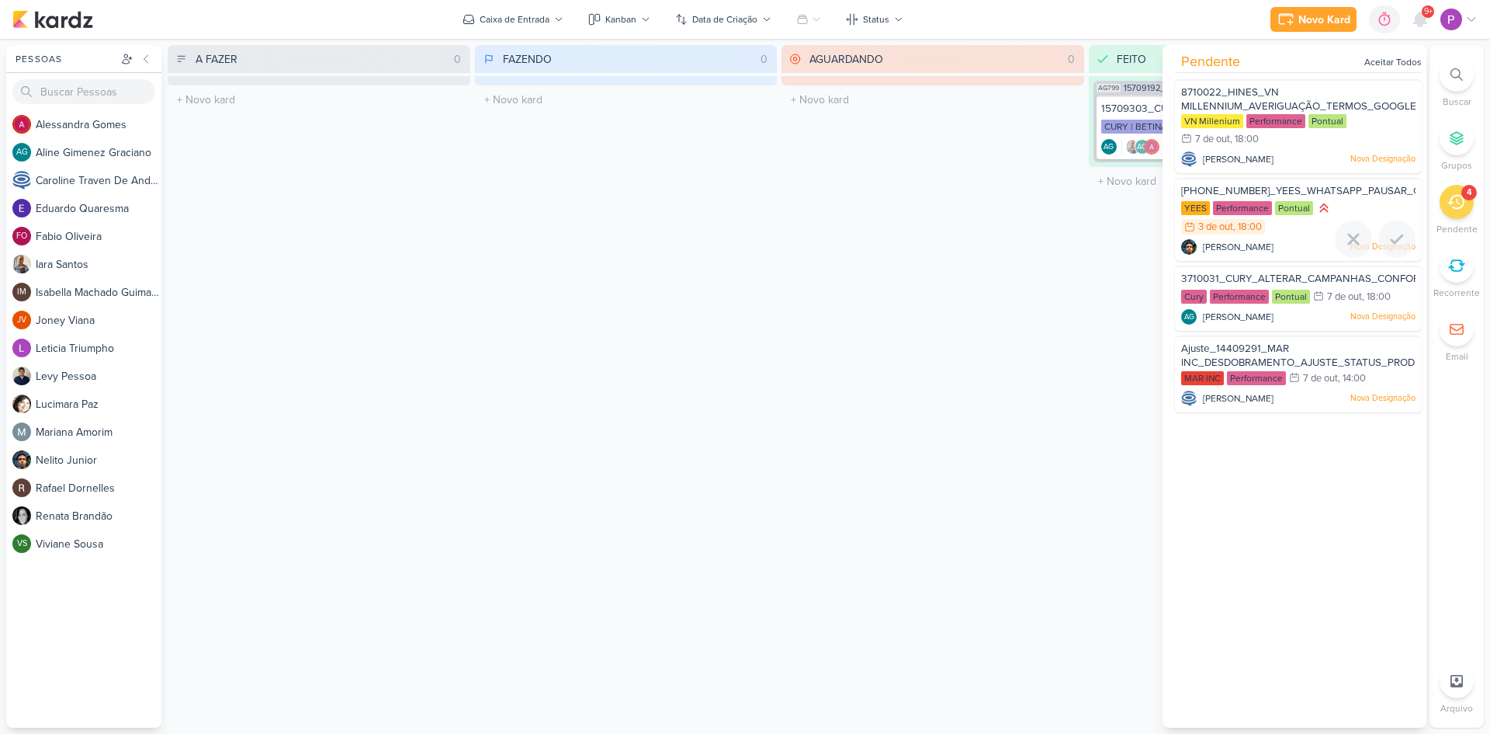
click at [1306, 188] on span "[PHONE_NUMBER]_YEES_WHATSAPP_PAUSAR_CAMPANHAS" at bounding box center [1329, 191] width 296 height 12
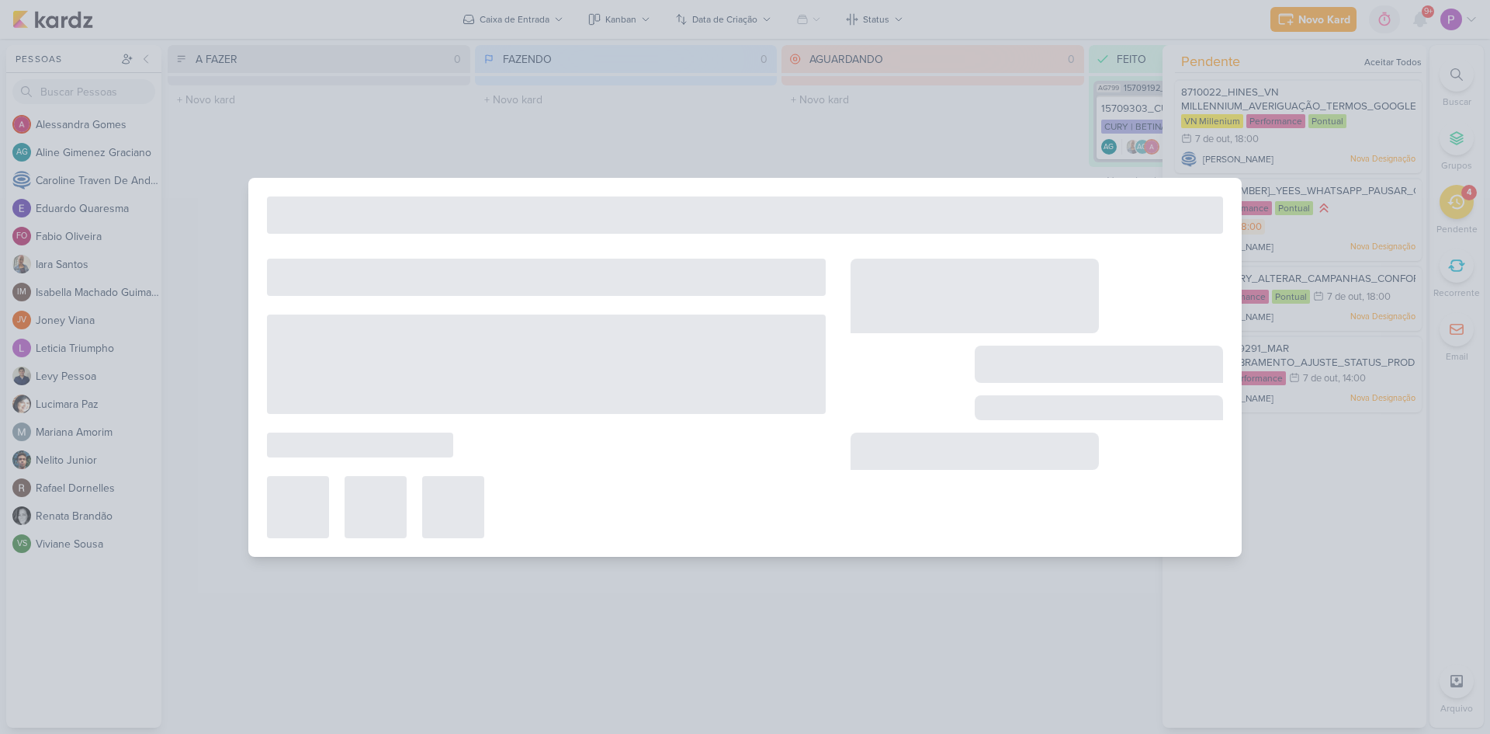
type input "[PHONE_NUMBER]_YEES_WHATSAPP_PAUSAR_CAMPANHAS"
type input "3 de outubro de 2025 às 18:00"
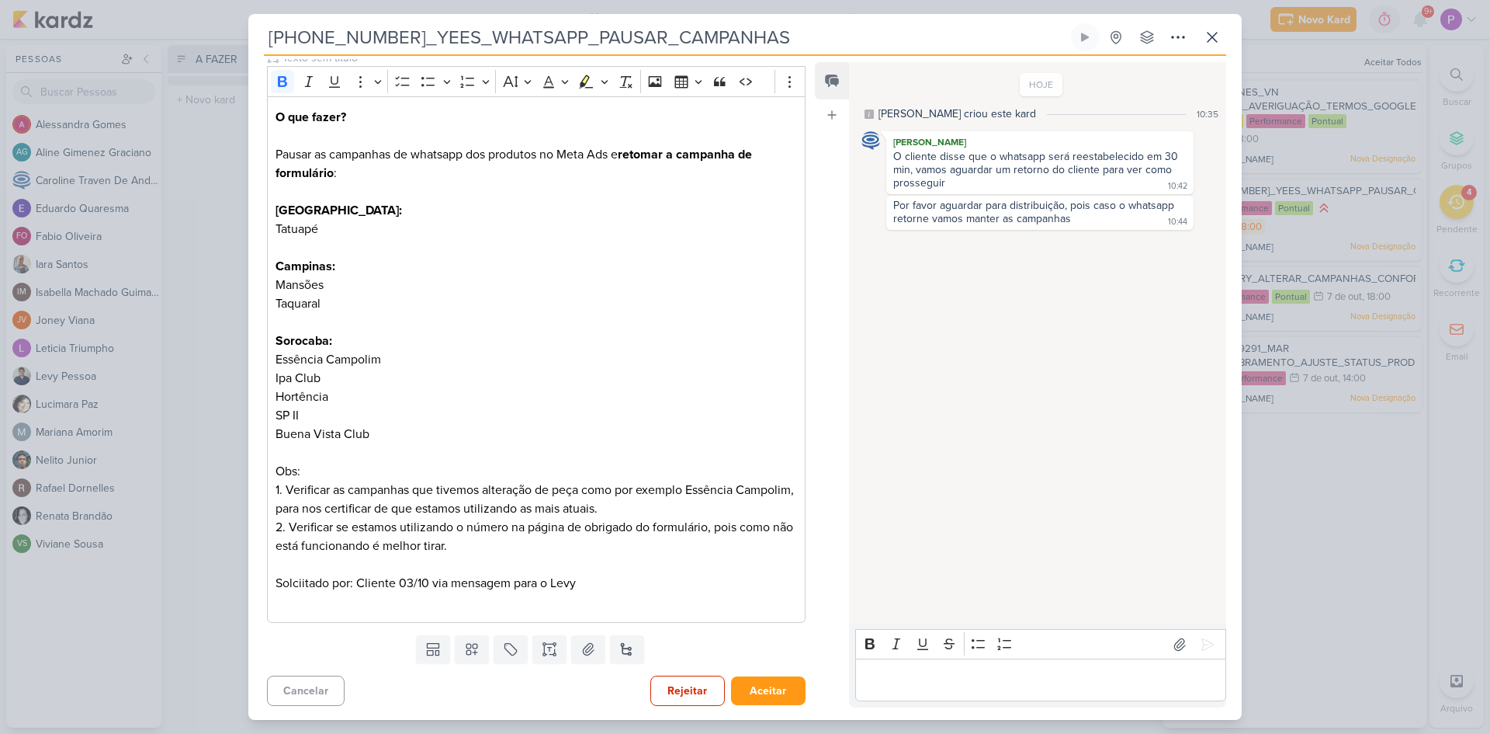
scroll to position [0, 0]
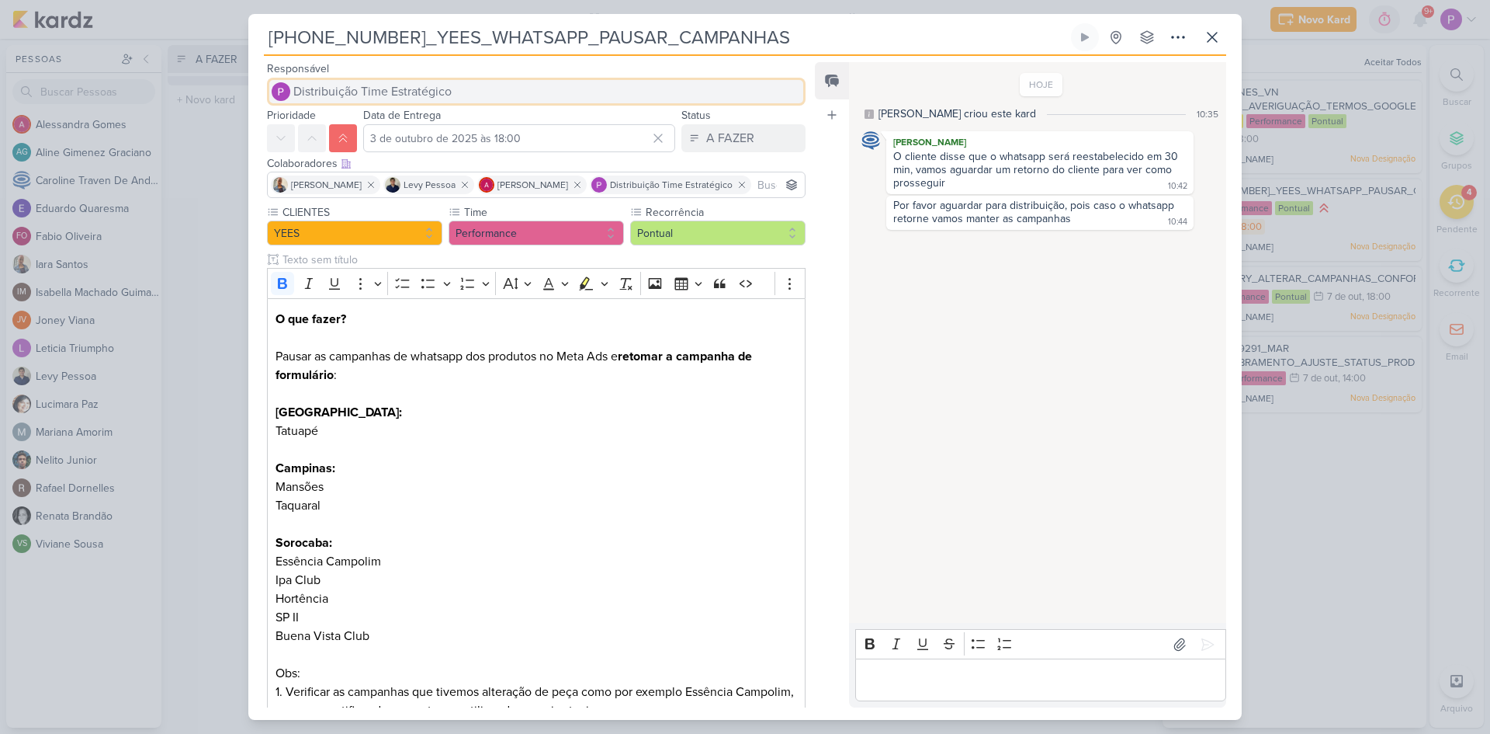
click at [388, 104] on button "Distribuição Time Estratégico" at bounding box center [536, 92] width 539 height 28
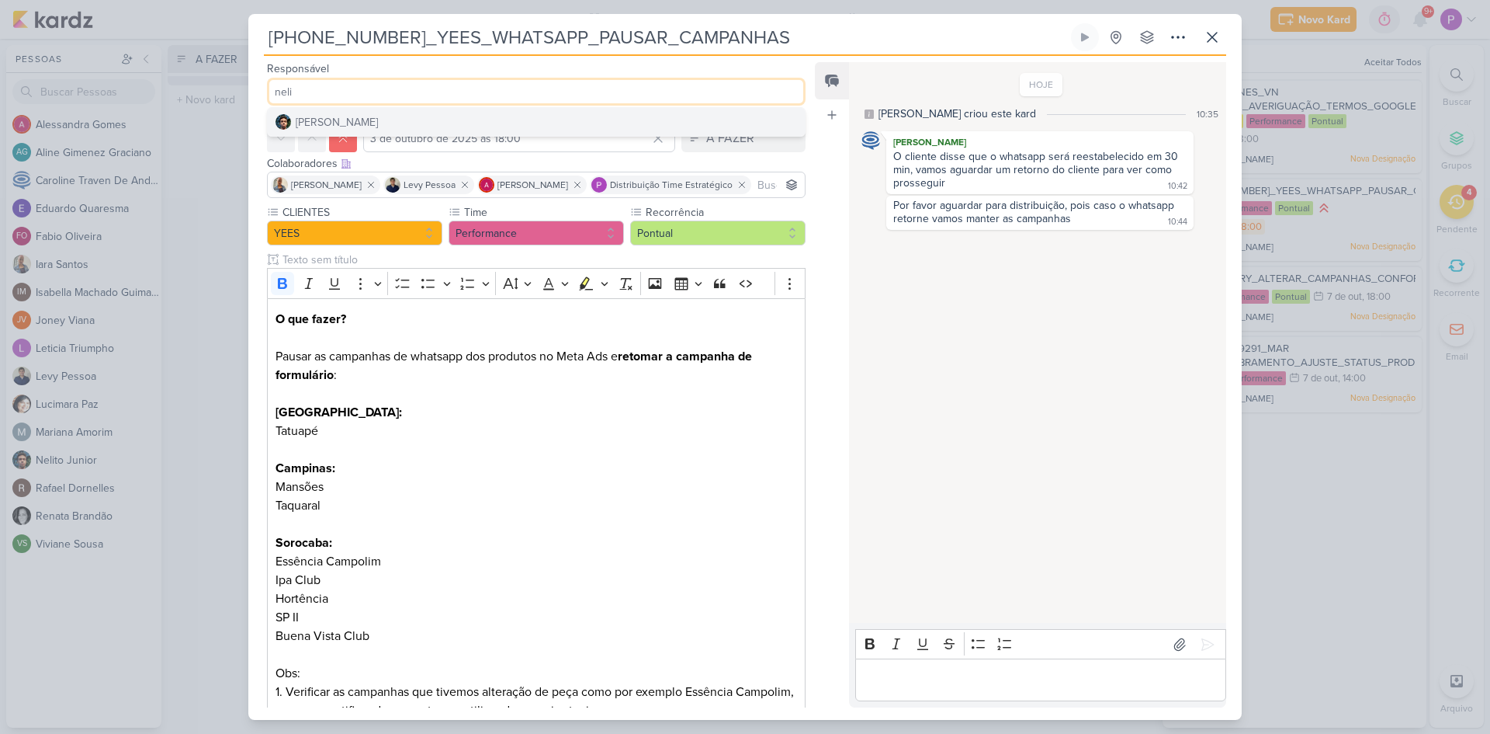
type input "neli"
click at [373, 123] on button "[PERSON_NAME]" at bounding box center [536, 122] width 537 height 28
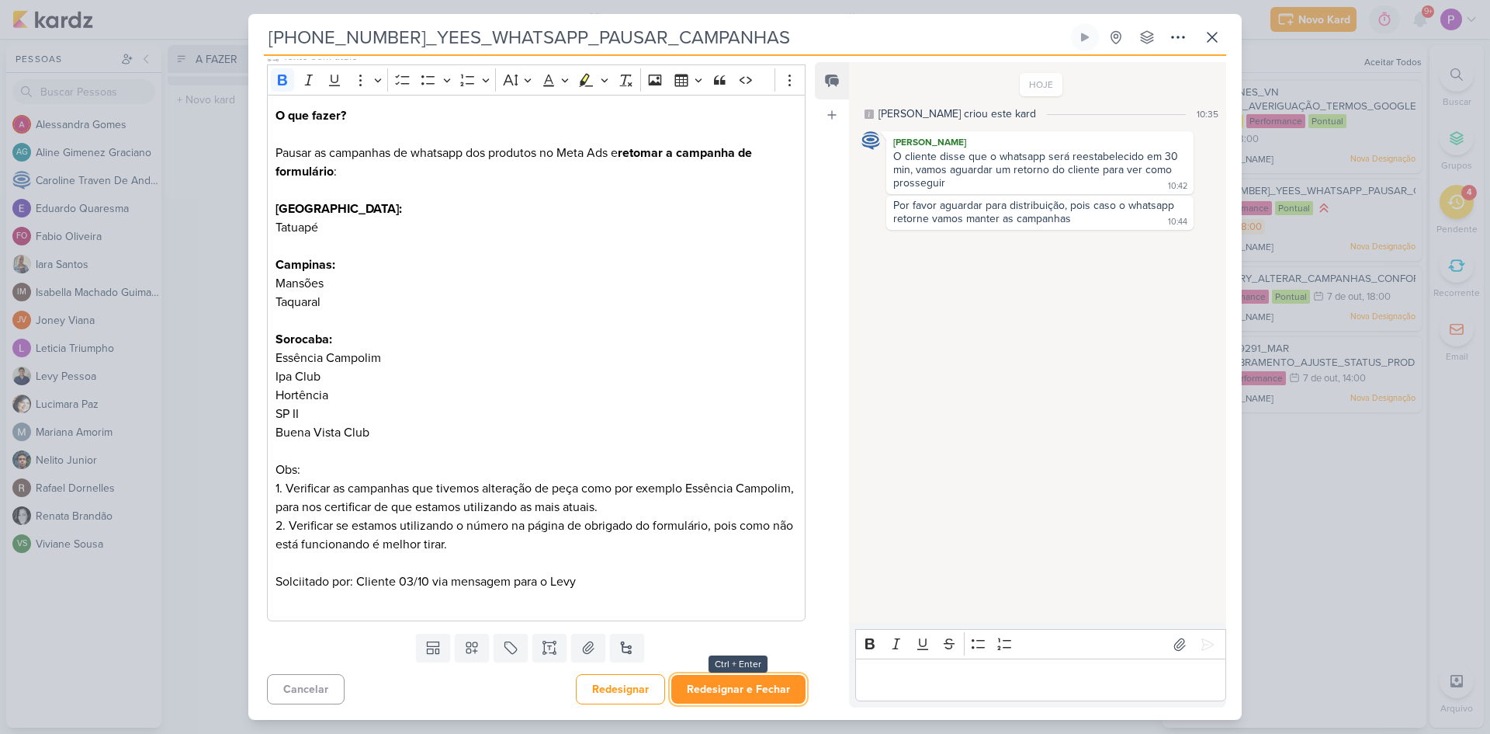
click at [731, 685] on button "Redesignar e Fechar" at bounding box center [738, 689] width 134 height 29
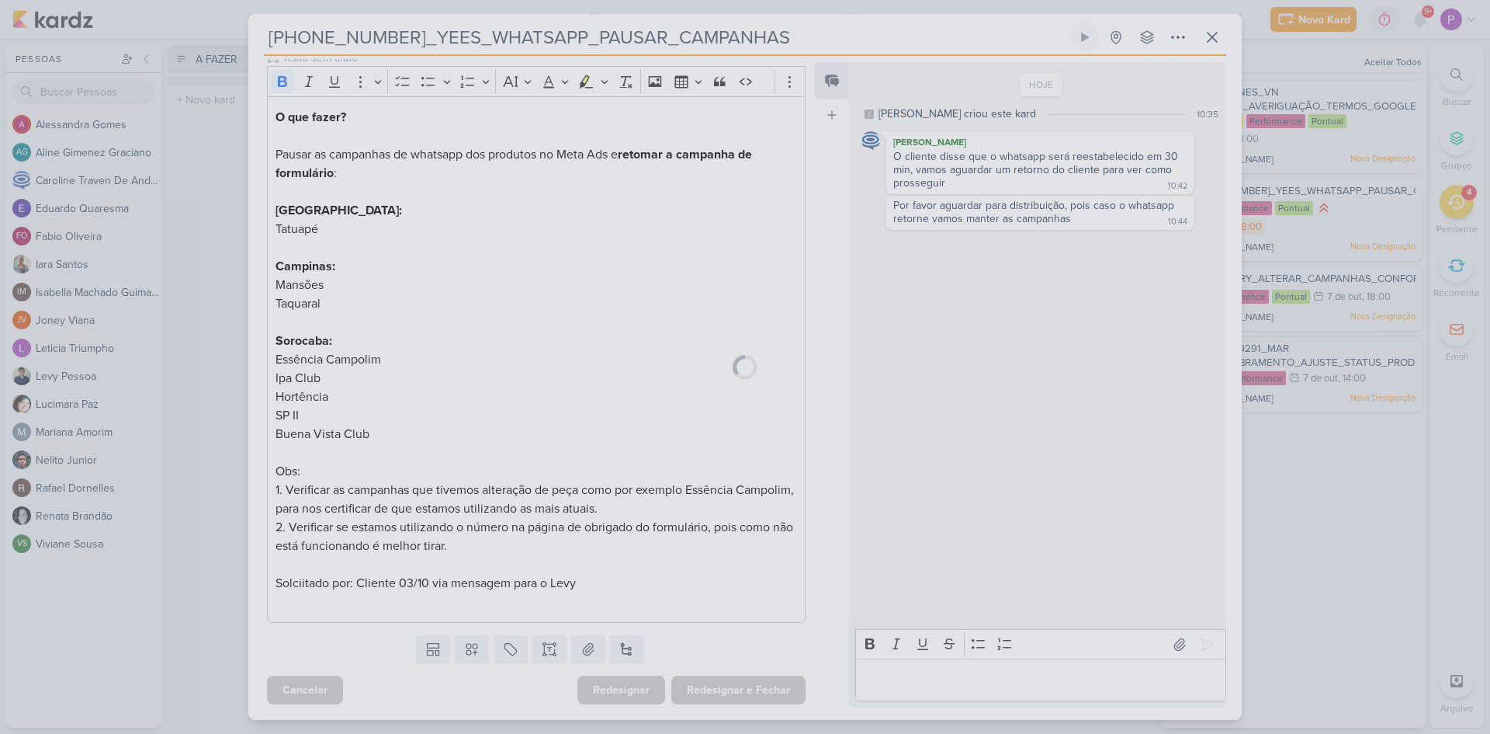
scroll to position [202, 0]
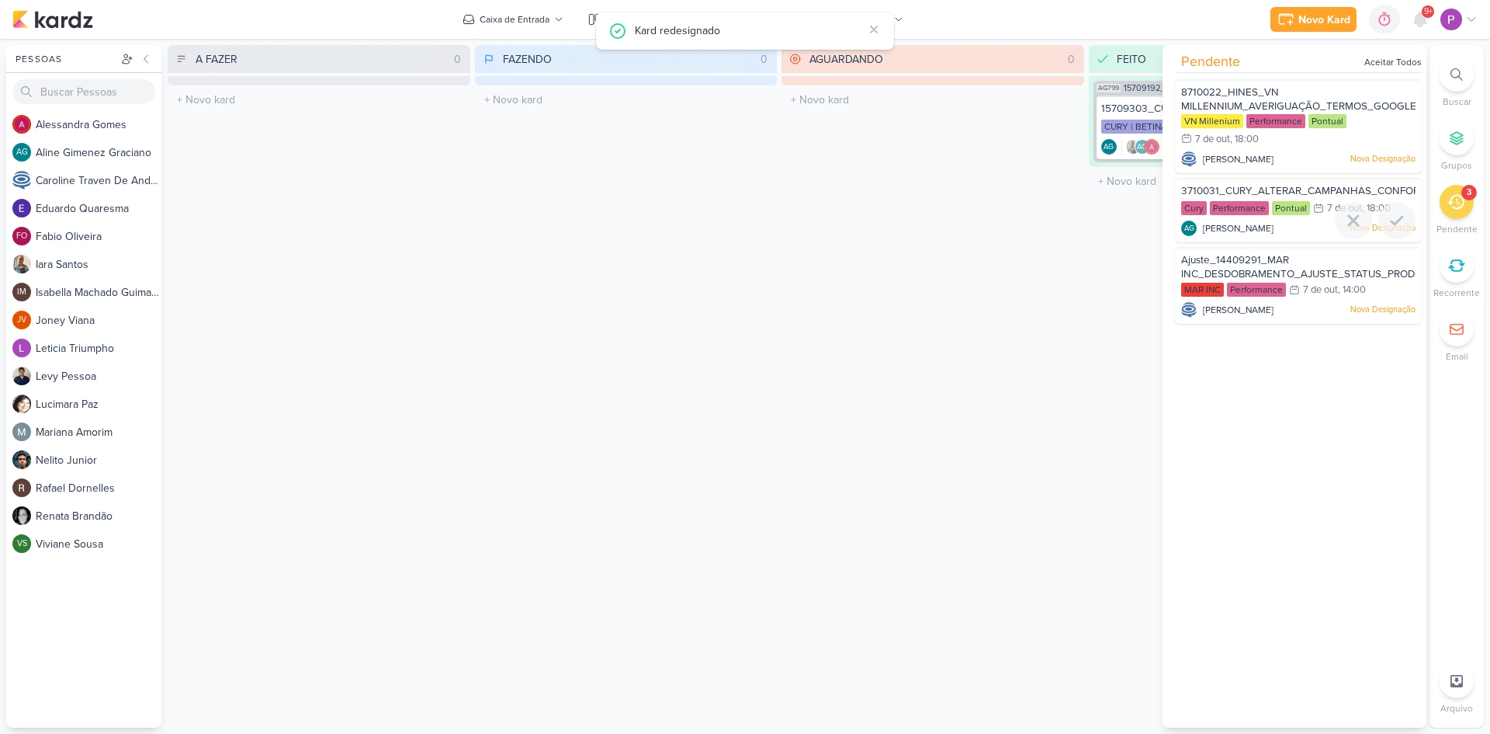
click at [1257, 199] on div "3710031_CURY_ALTERAR_CAMPANHAS_CONFORME_ESTUTURA_OUTUBRO" at bounding box center [1298, 192] width 234 height 17
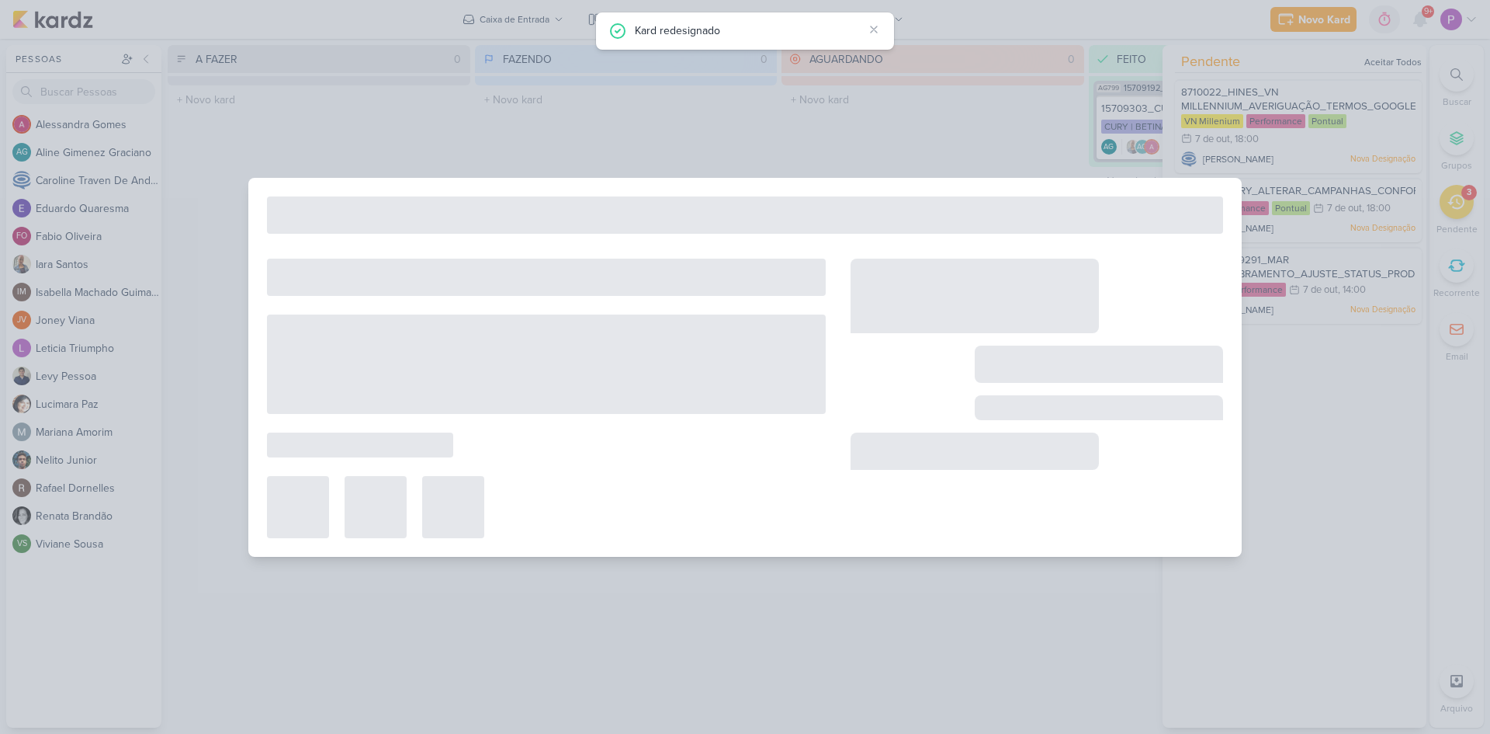
type input "3710031_CURY_ALTERAR_CAMPANHAS_CONFORME_ESTUTURA_OUTUBRO"
type input "[DATE] 18:00"
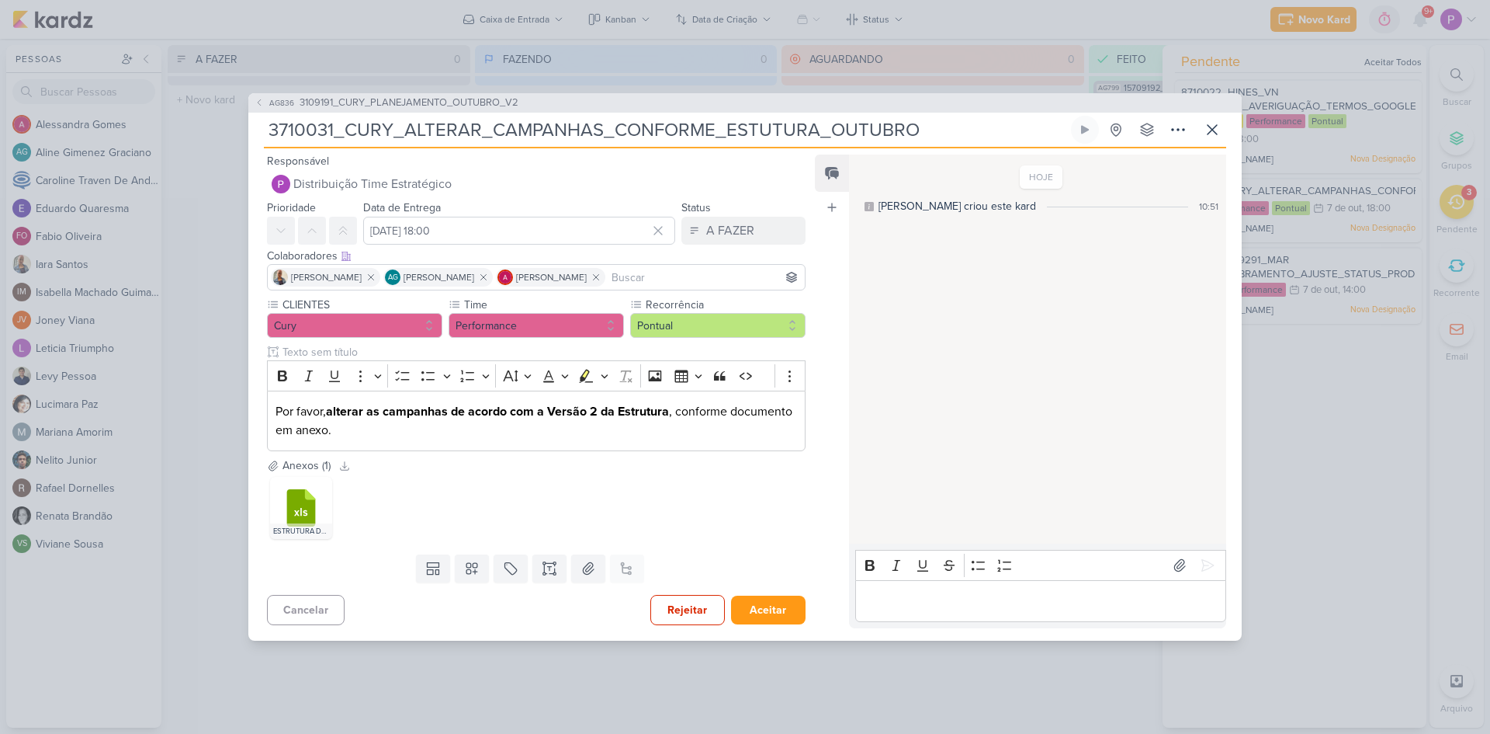
click at [1011, 605] on p "Editor editing area: main" at bounding box center [1040, 600] width 355 height 19
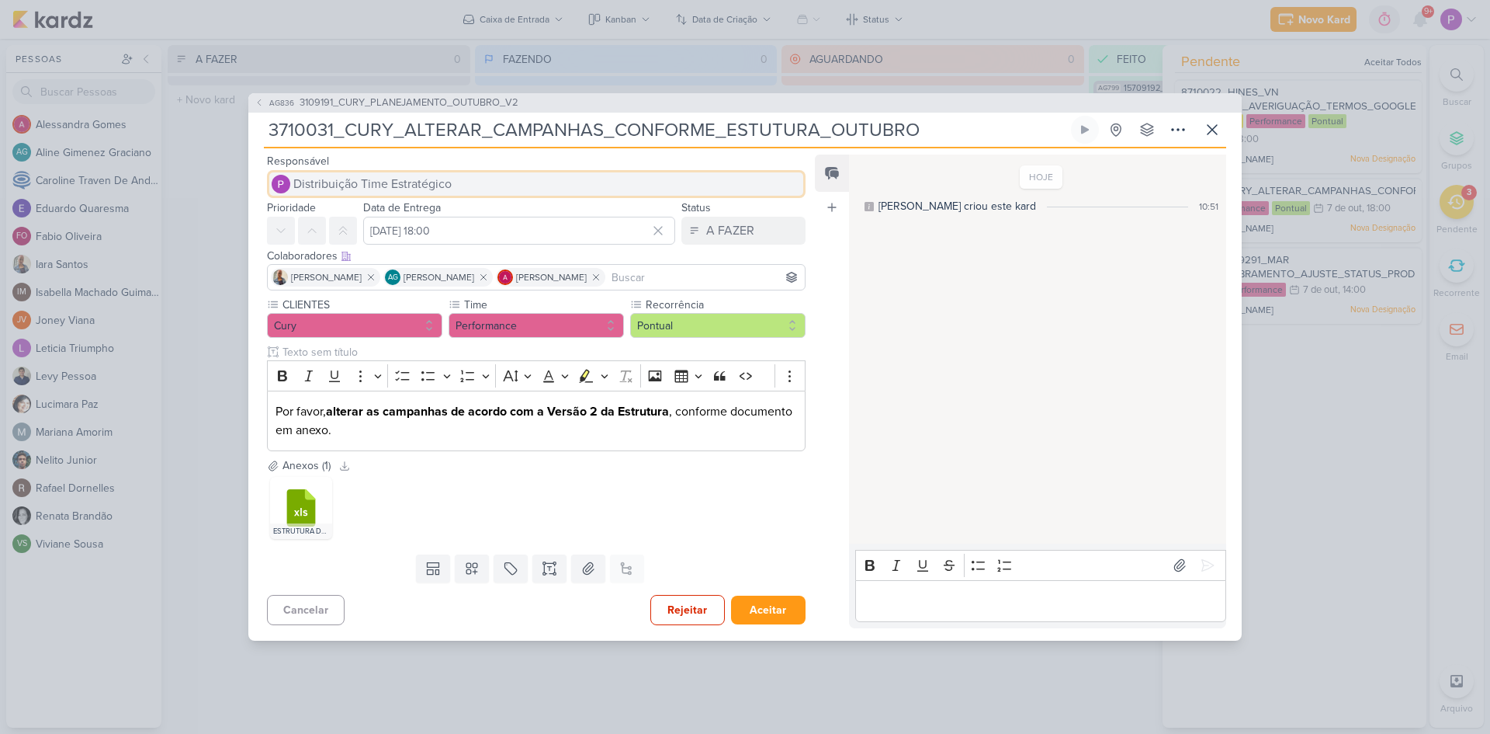
click at [355, 182] on span "Distribuição Time Estratégico" at bounding box center [372, 184] width 158 height 19
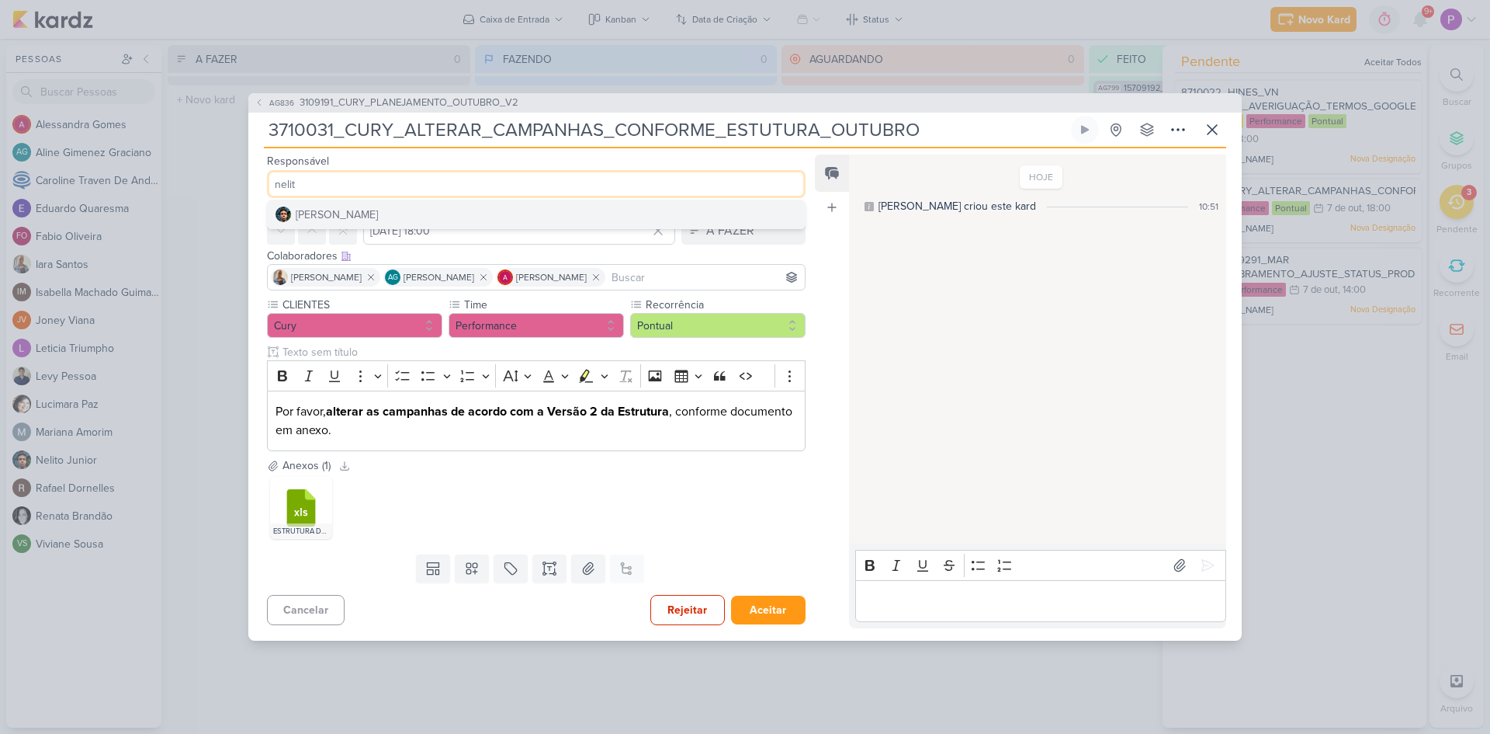
type input "nelit"
click at [374, 212] on button "[PERSON_NAME]" at bounding box center [536, 214] width 537 height 28
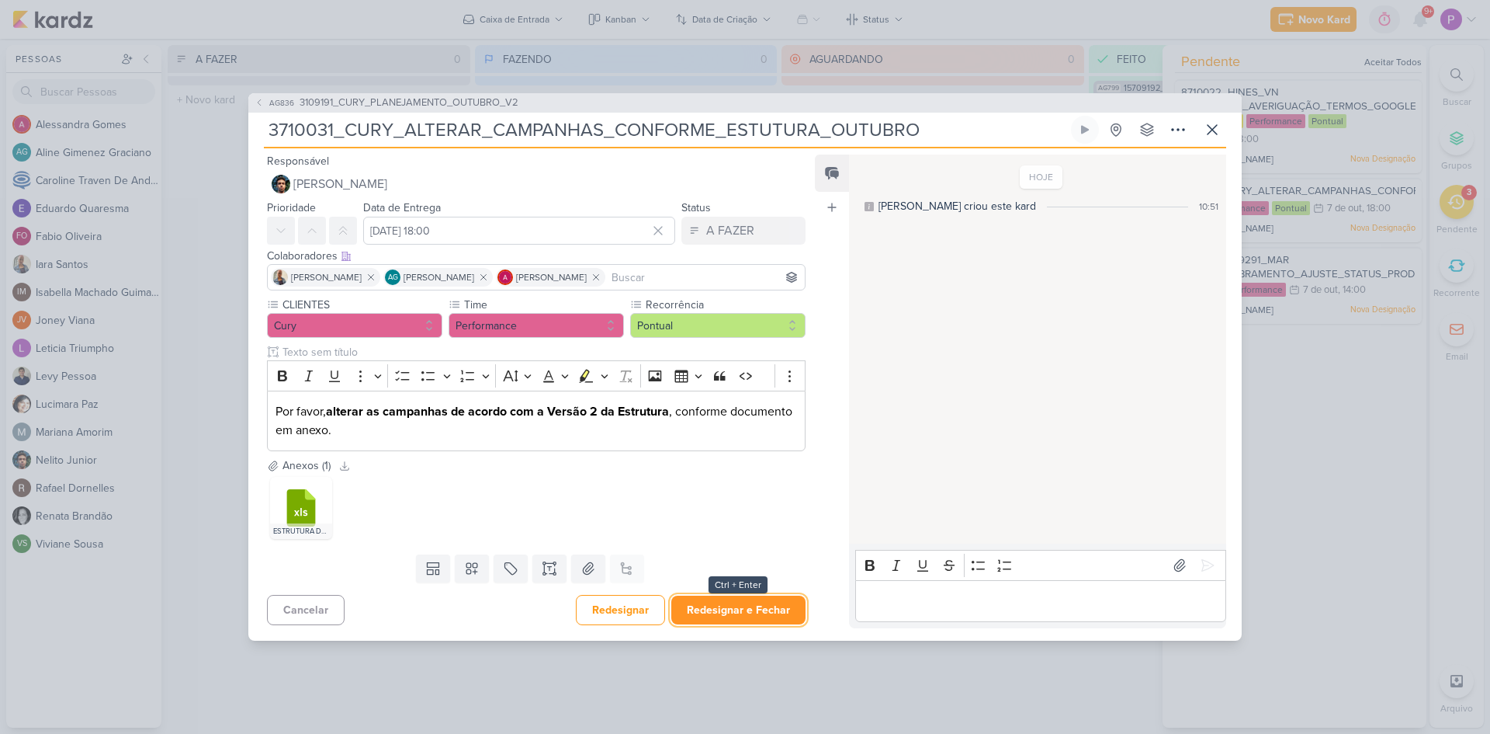
click at [775, 611] on button "Redesignar e Fechar" at bounding box center [738, 609] width 134 height 29
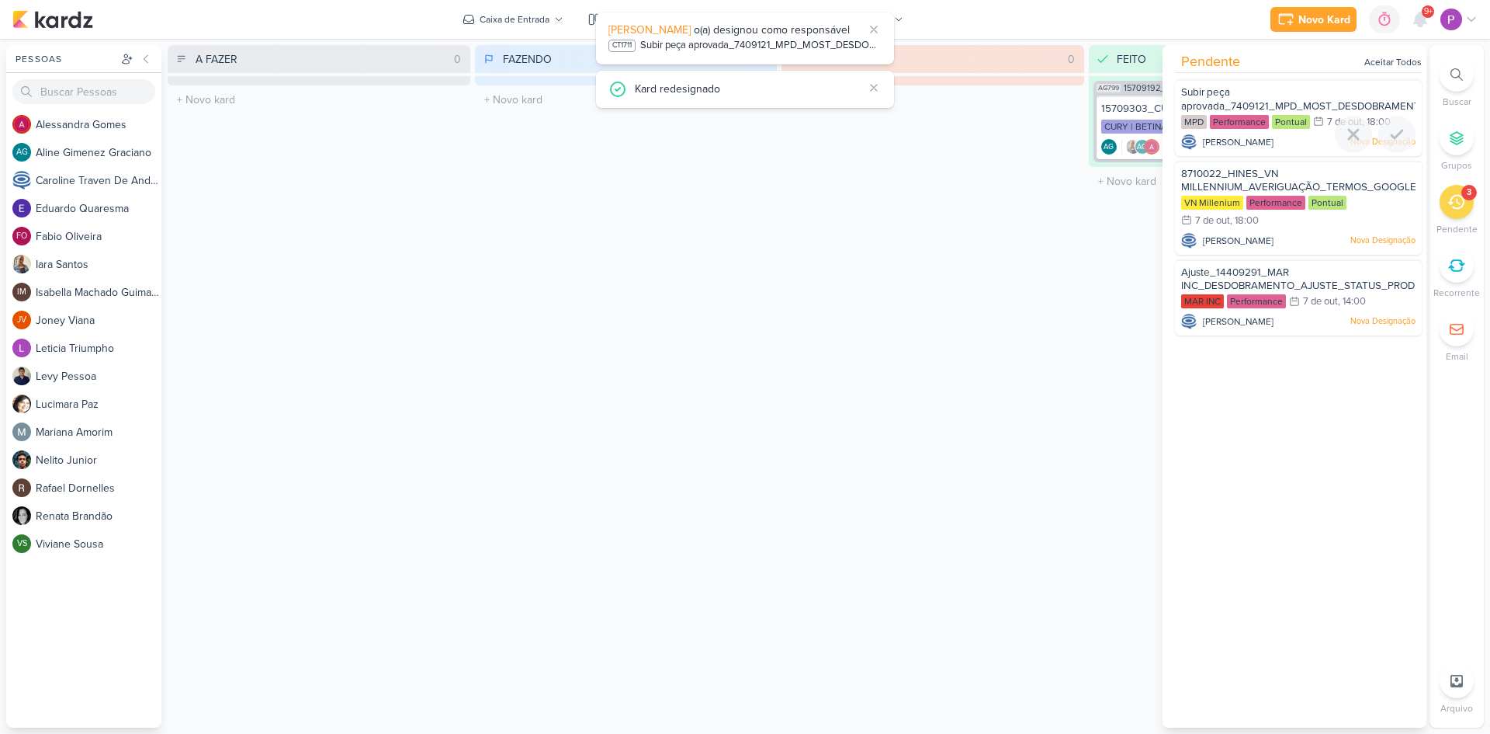
click at [1260, 110] on span "Subir peça aprovada_7409121_MPD_MOST_DESDOBRAMENTO_CRIATIVOS" at bounding box center [1333, 99] width 304 height 26
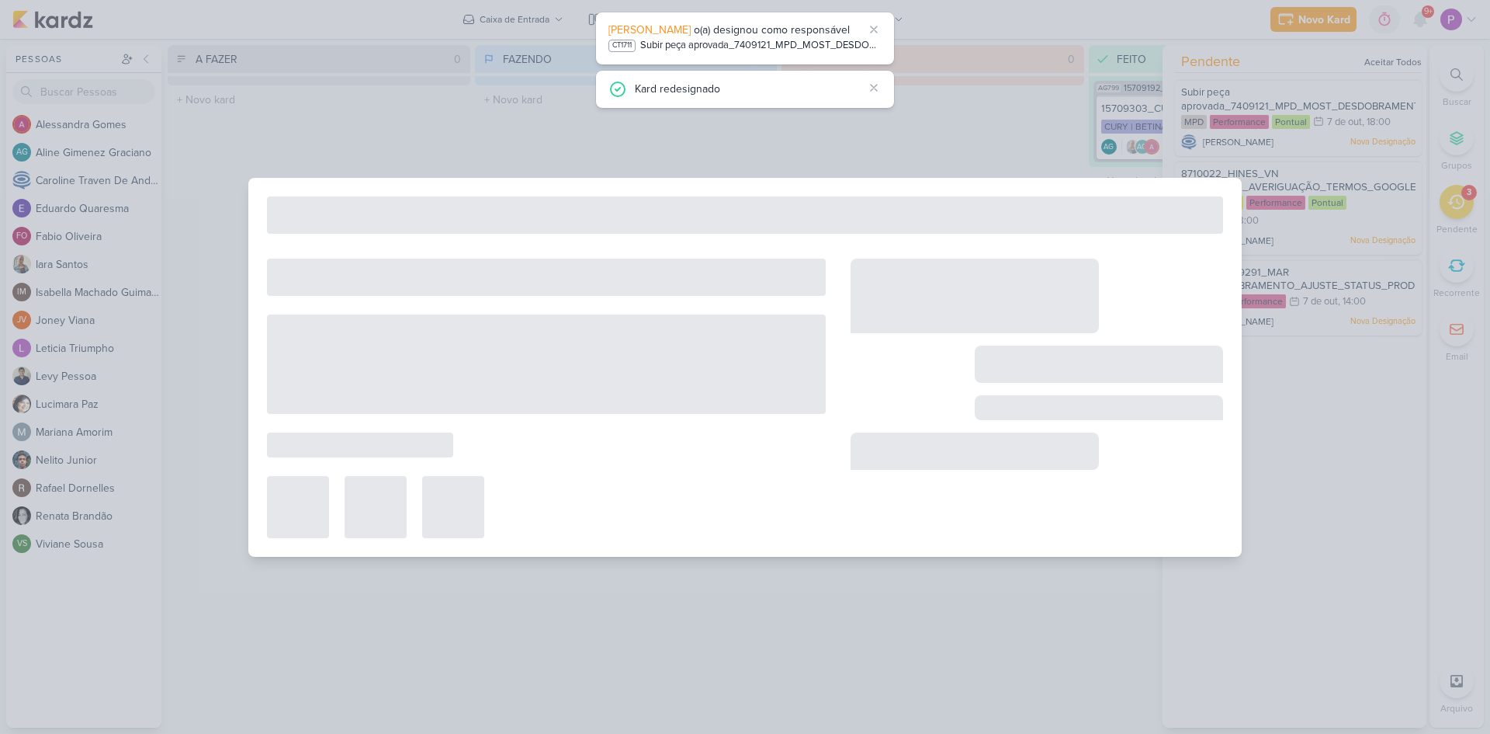
type input "Subir peça aprovada_7409121_MPD_MOST_DESDOBRAMENTO_CRIATIVOS"
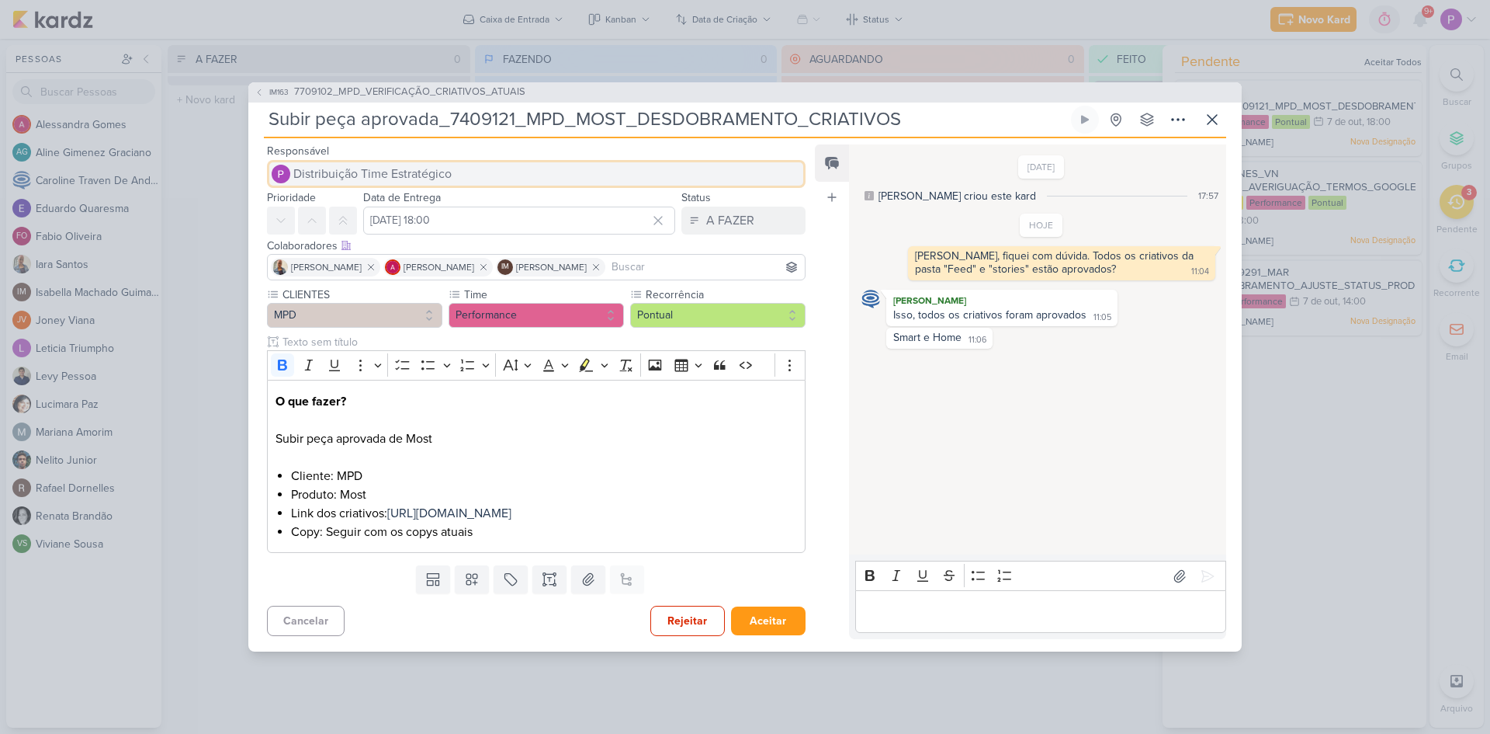
click at [357, 169] on span "Distribuição Time Estratégico" at bounding box center [372, 174] width 158 height 19
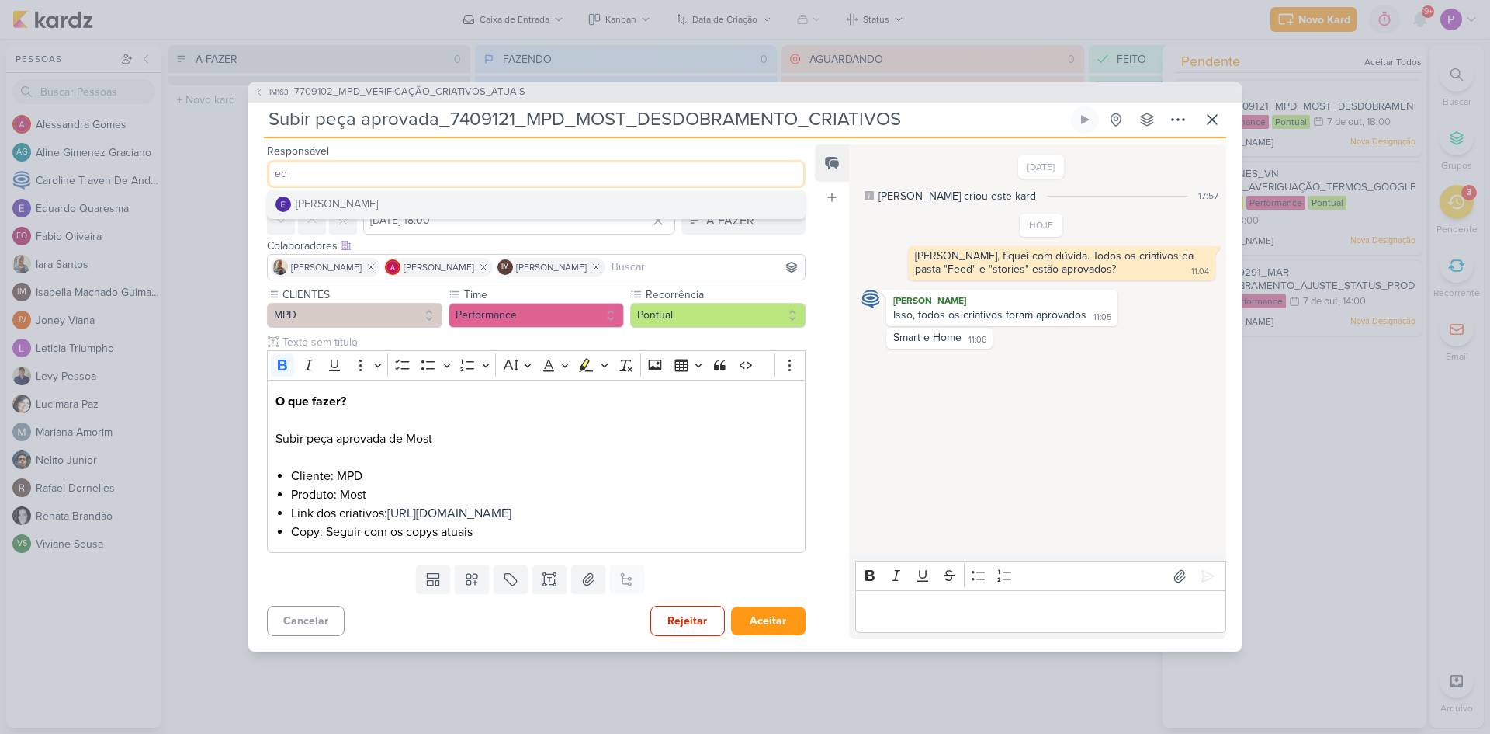
type input "e"
type input "r"
type input "a"
type input "raf"
click at [359, 196] on div "[PERSON_NAME]" at bounding box center [337, 204] width 82 height 16
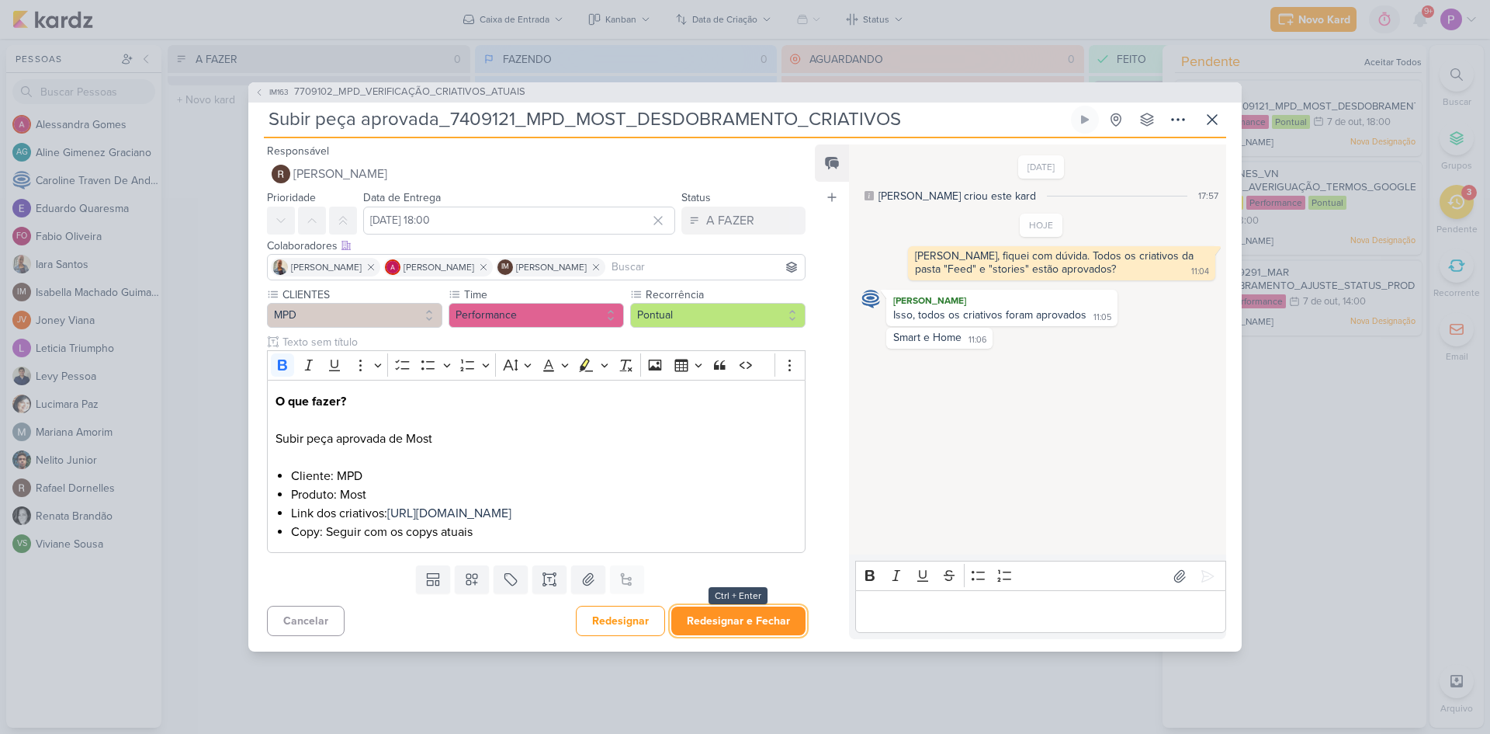
click at [734, 626] on button "Redesignar e Fechar" at bounding box center [738, 620] width 134 height 29
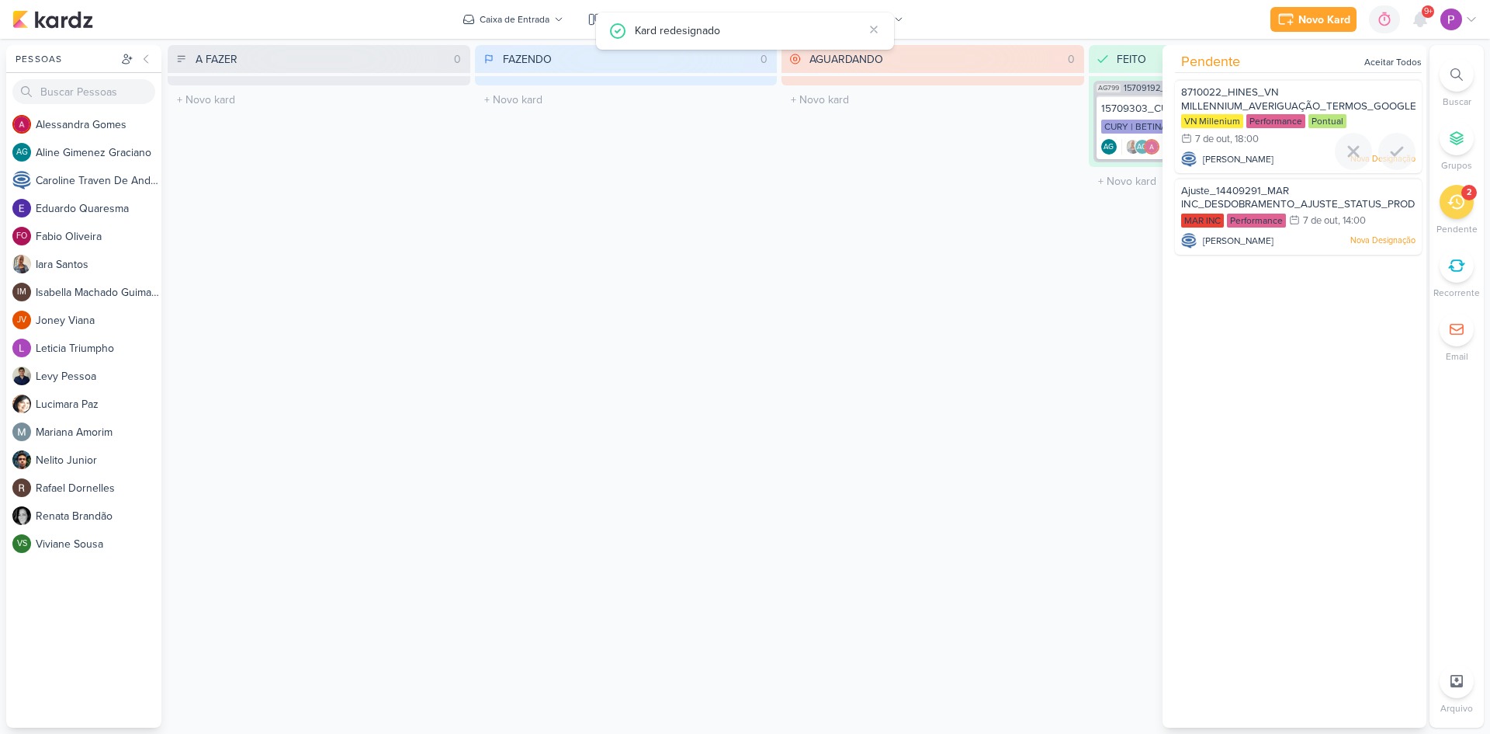
click at [1221, 101] on span "8710022_HINES_VN MILLENNIUM_AVERIGUAÇÃO_TERMOS_GOOGLE ADS" at bounding box center [1298, 106] width 235 height 40
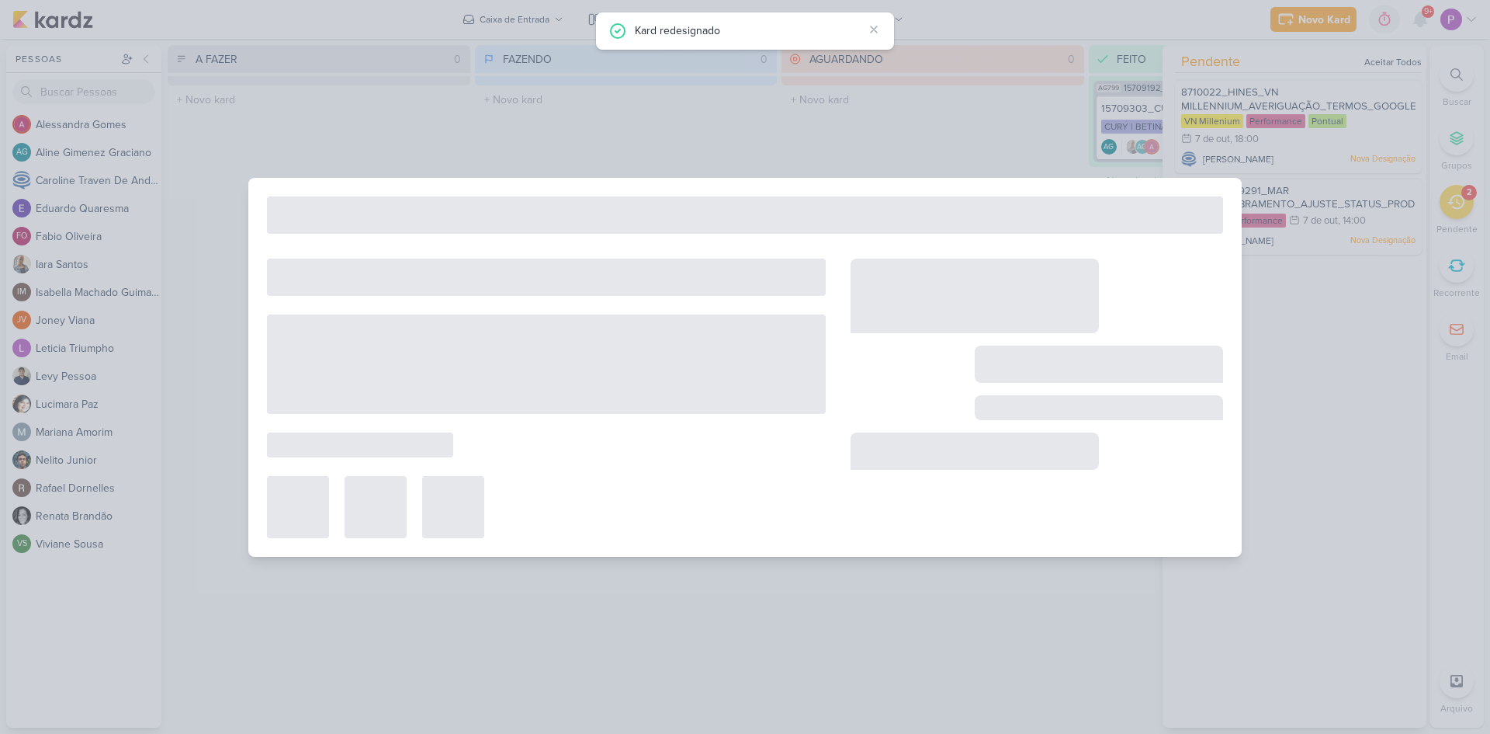
type input "8710022_HINES_VN MILLENNIUM_AVERIGUAÇÃO_TERMOS_GOOGLE ADS"
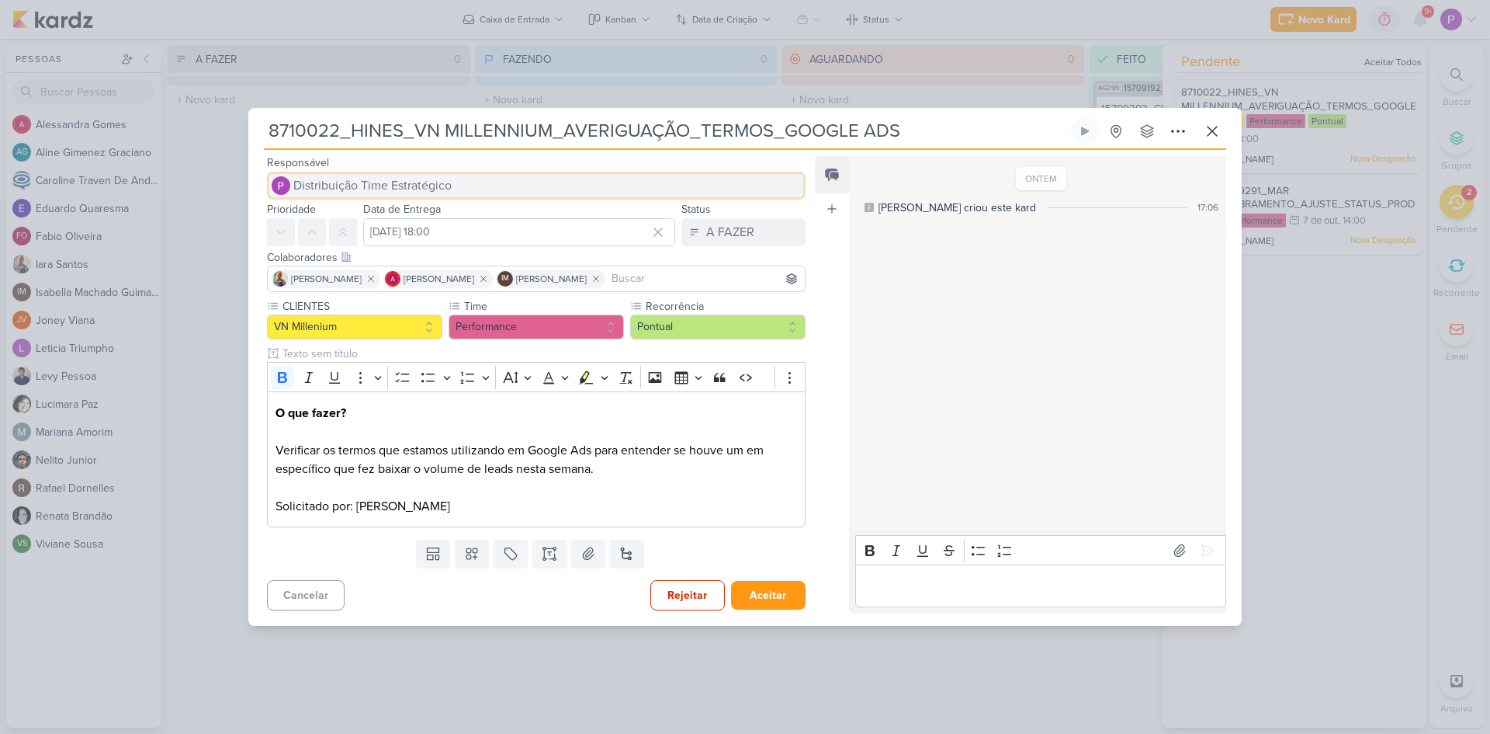
click at [516, 193] on button "Distribuição Time Estratégico" at bounding box center [536, 186] width 539 height 28
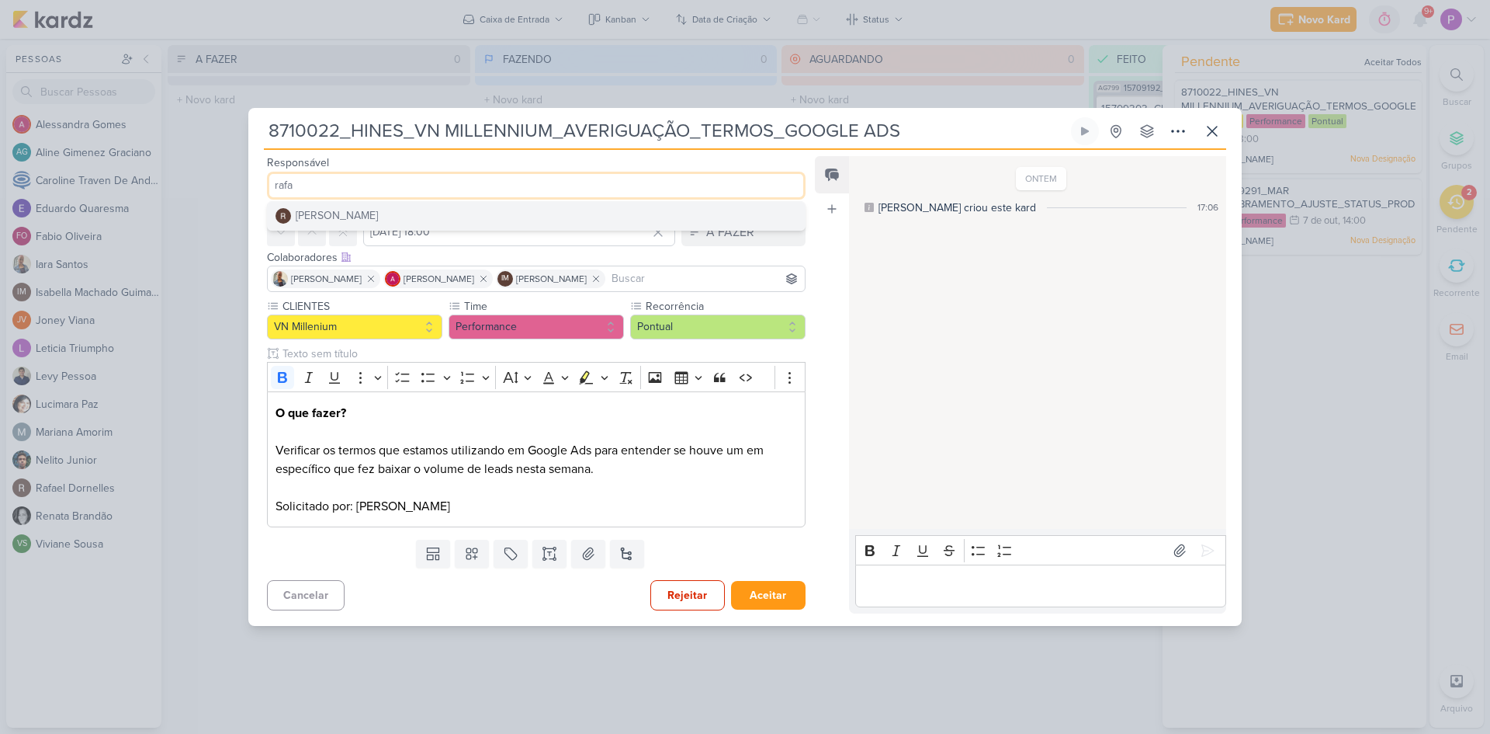
type input "rafa"
click at [466, 206] on button "[PERSON_NAME]" at bounding box center [536, 216] width 537 height 28
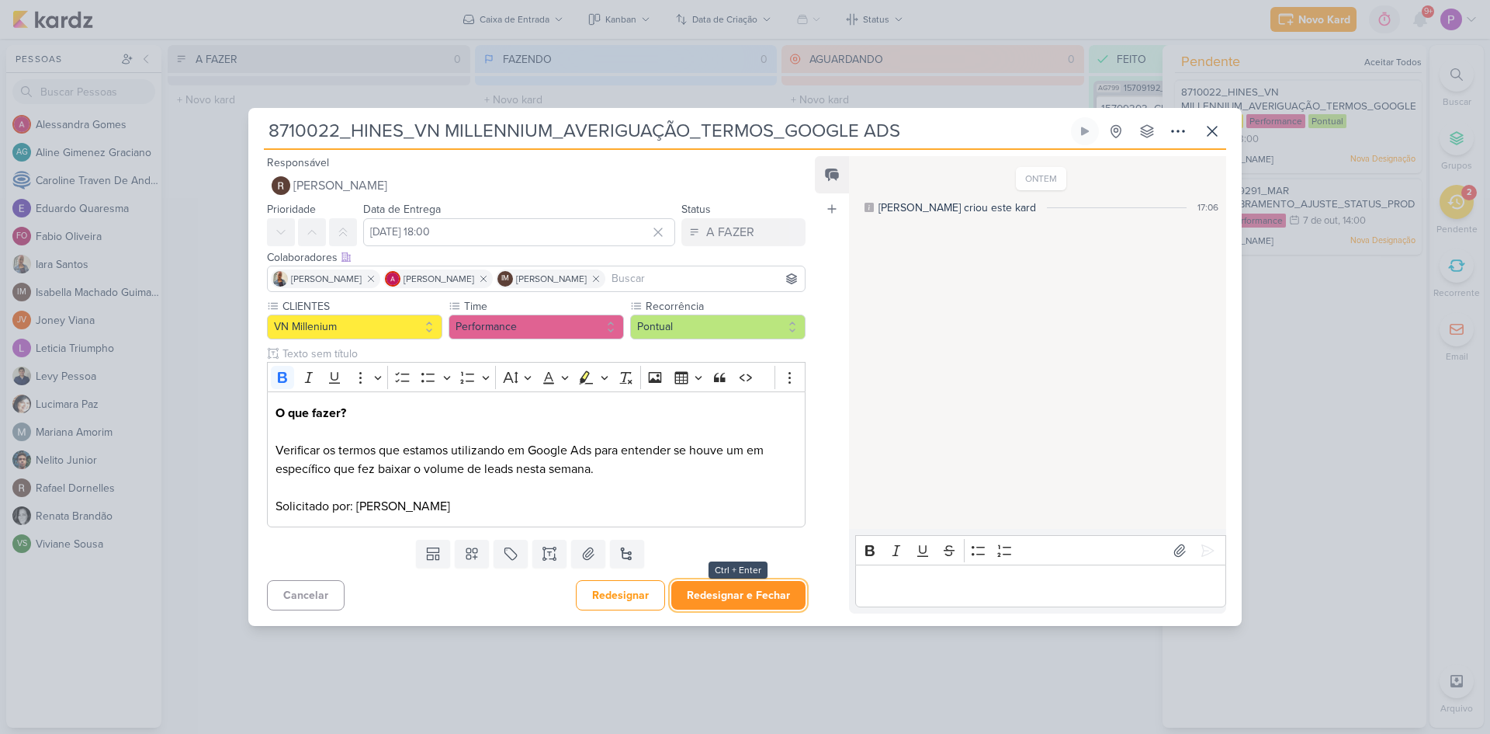
click at [738, 596] on button "Redesignar e Fechar" at bounding box center [738, 595] width 134 height 29
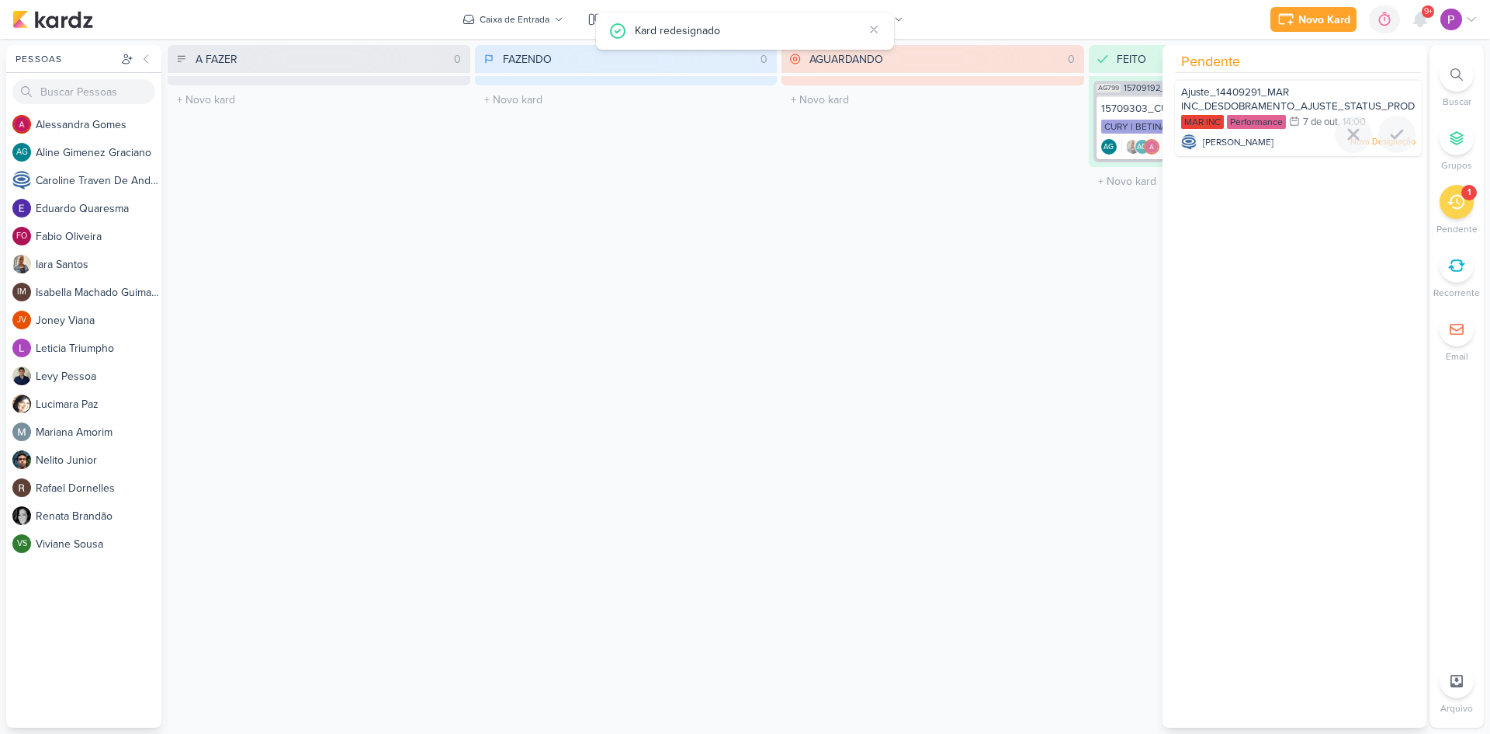
click at [1278, 100] on span "Ajuste_14409291_MAR INC_DESDOBRAMENTO_AJUSTE_STATUS_PRODUTO" at bounding box center [1308, 99] width 255 height 26
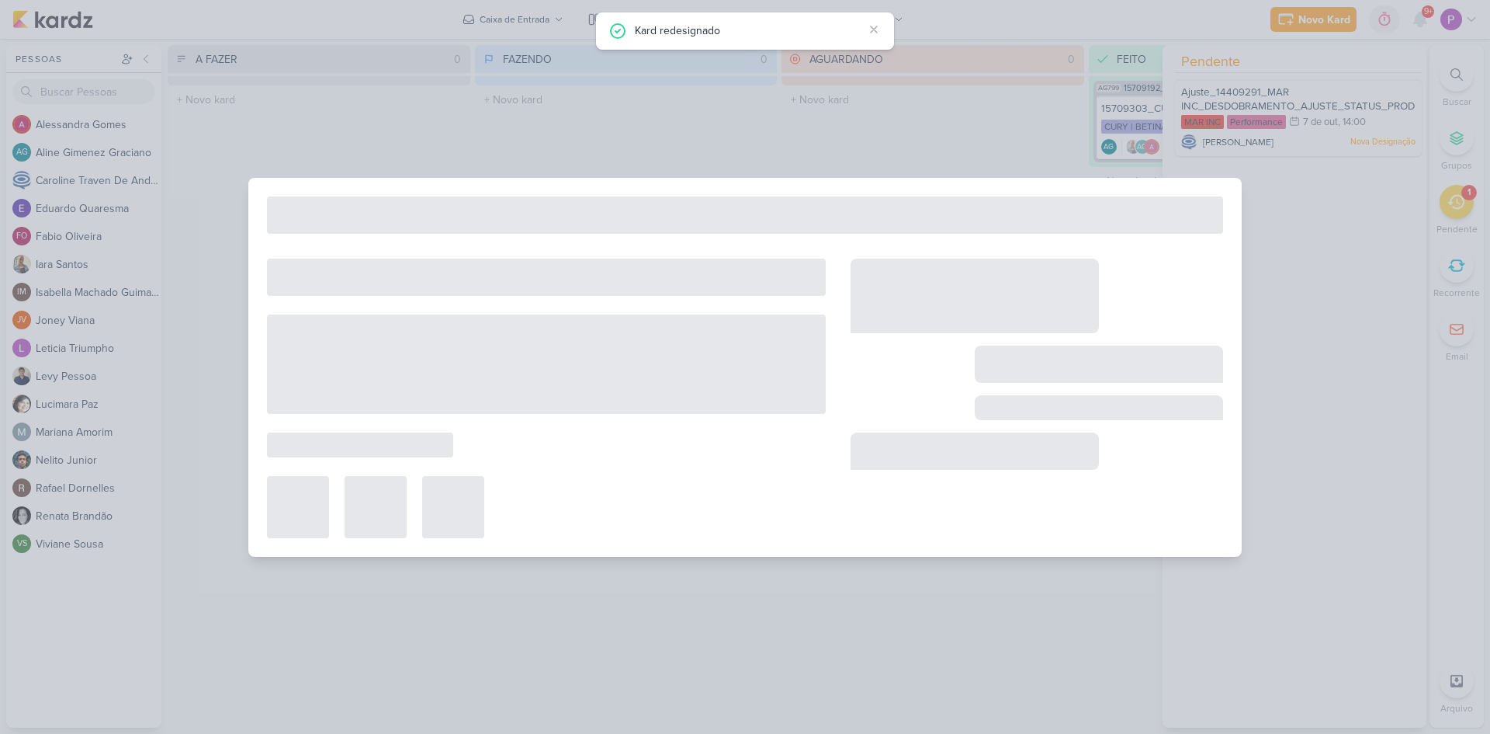
type input "Ajuste_14409291_MAR INC_DESDOBRAMENTO_AJUSTE_STATUS_PRODUTO"
type input "[DATE] 14:00"
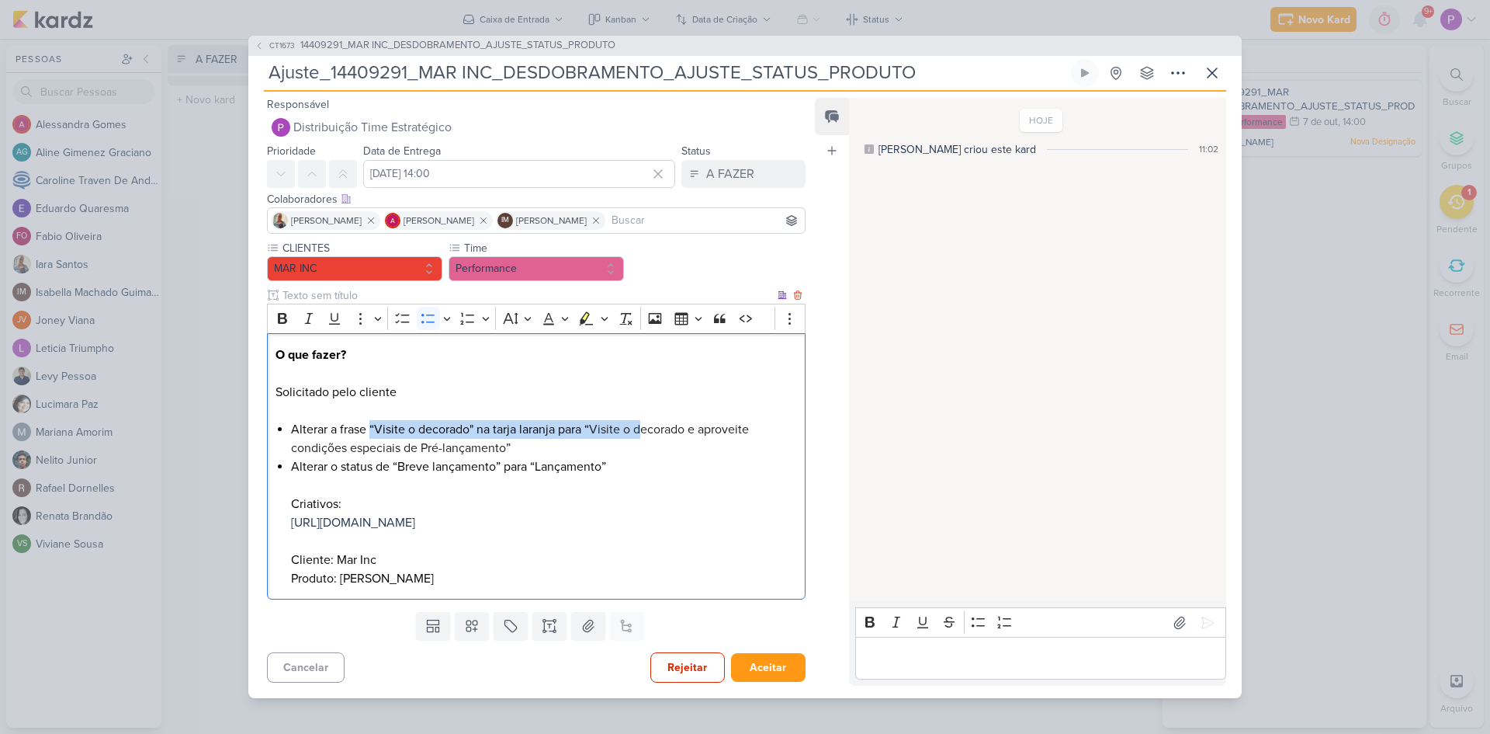
drag, startPoint x: 369, startPoint y: 424, endPoint x: 647, endPoint y: 410, distance: 279.0
click at [647, 420] on li "Alterar a frase “Visite o decorado" na tarja laranja para “ Visite o decorado e…" at bounding box center [544, 438] width 506 height 37
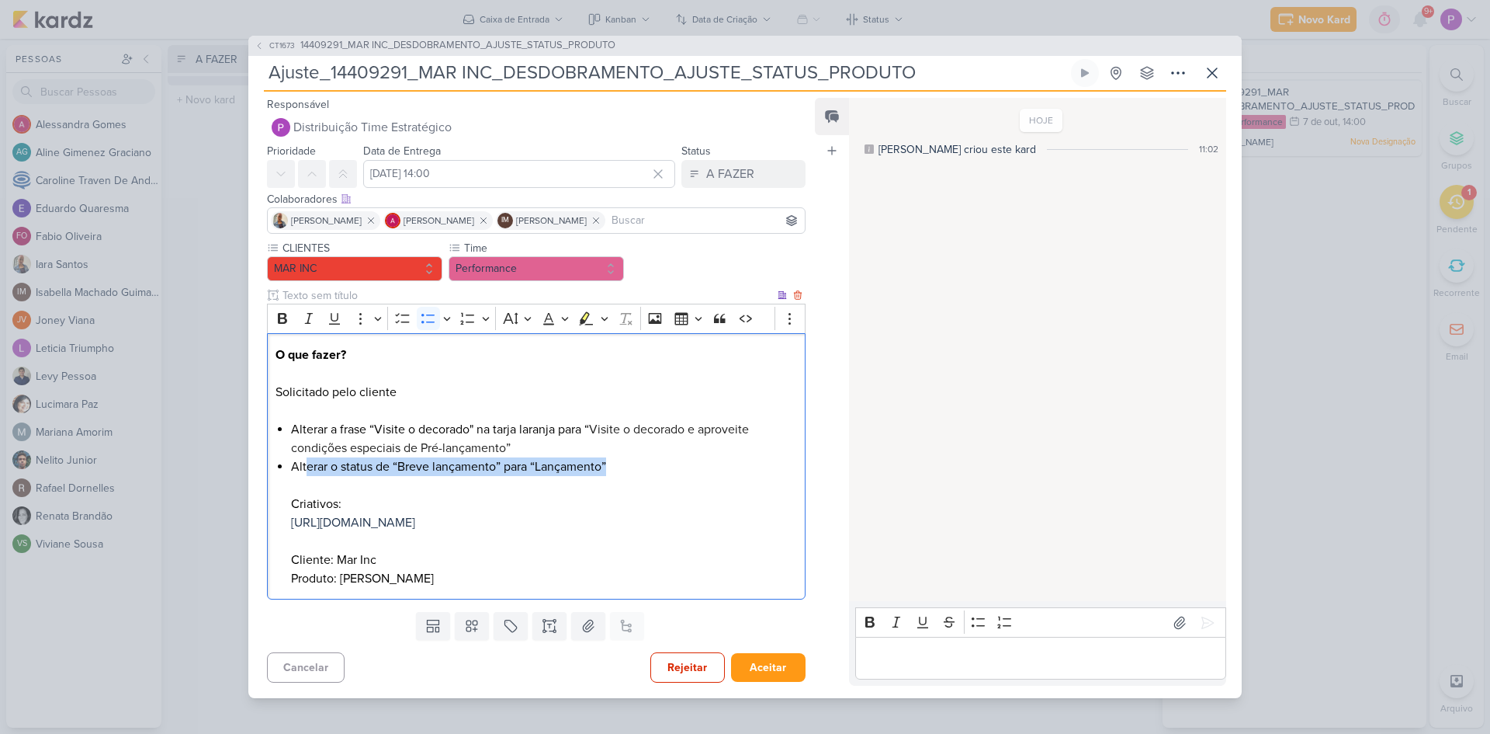
drag, startPoint x: 307, startPoint y: 457, endPoint x: 741, endPoint y: 447, distance: 434.0
click at [741, 457] on li "Alterar o status de “Breve lançamento” para “Lançamento” Criativos: [URL][DOMAI…" at bounding box center [544, 522] width 506 height 130
click at [463, 578] on li "Alterar o status de “Breve lançamento” para “Lançamento” Criativos: [URL][DOMAI…" at bounding box center [544, 522] width 506 height 130
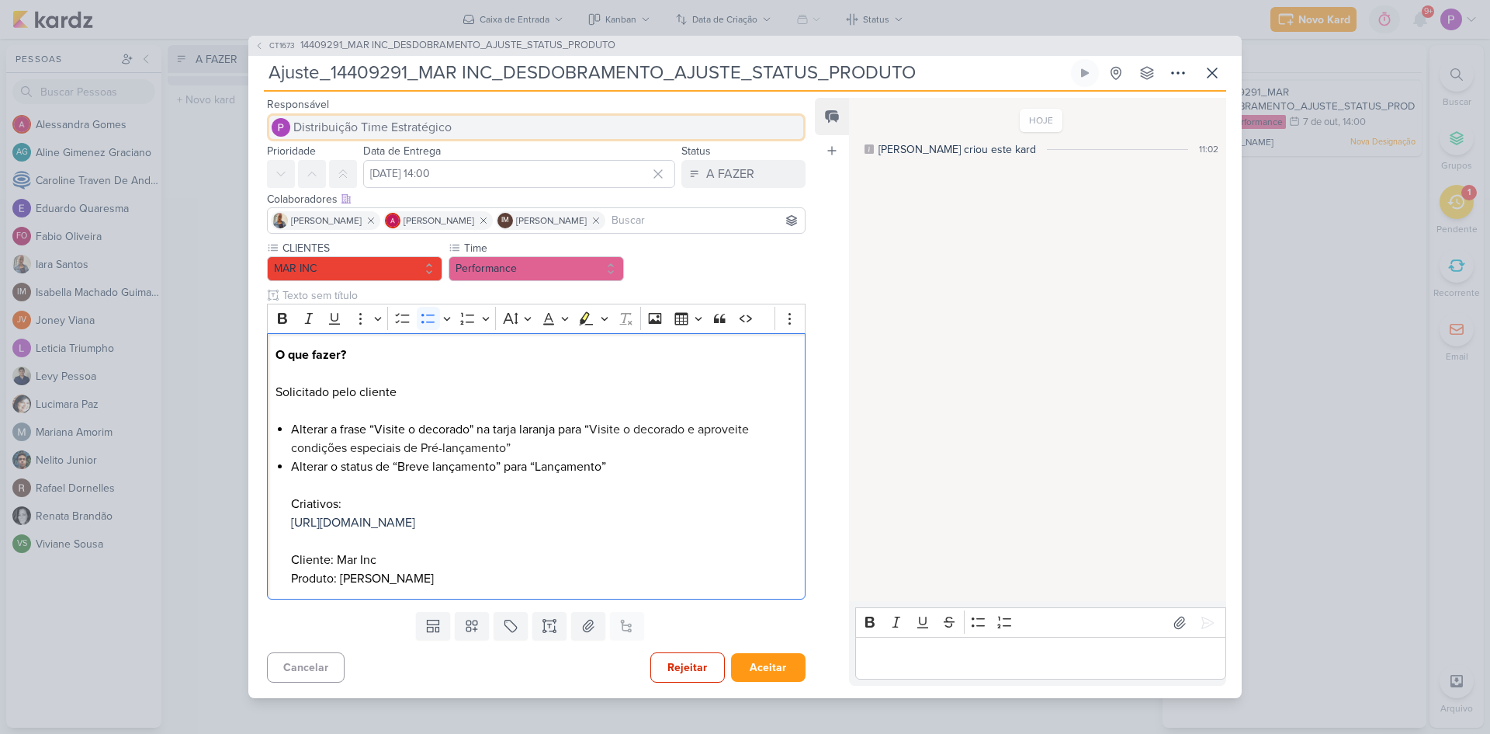
click at [456, 120] on button "Distribuição Time Estratégico" at bounding box center [536, 127] width 539 height 28
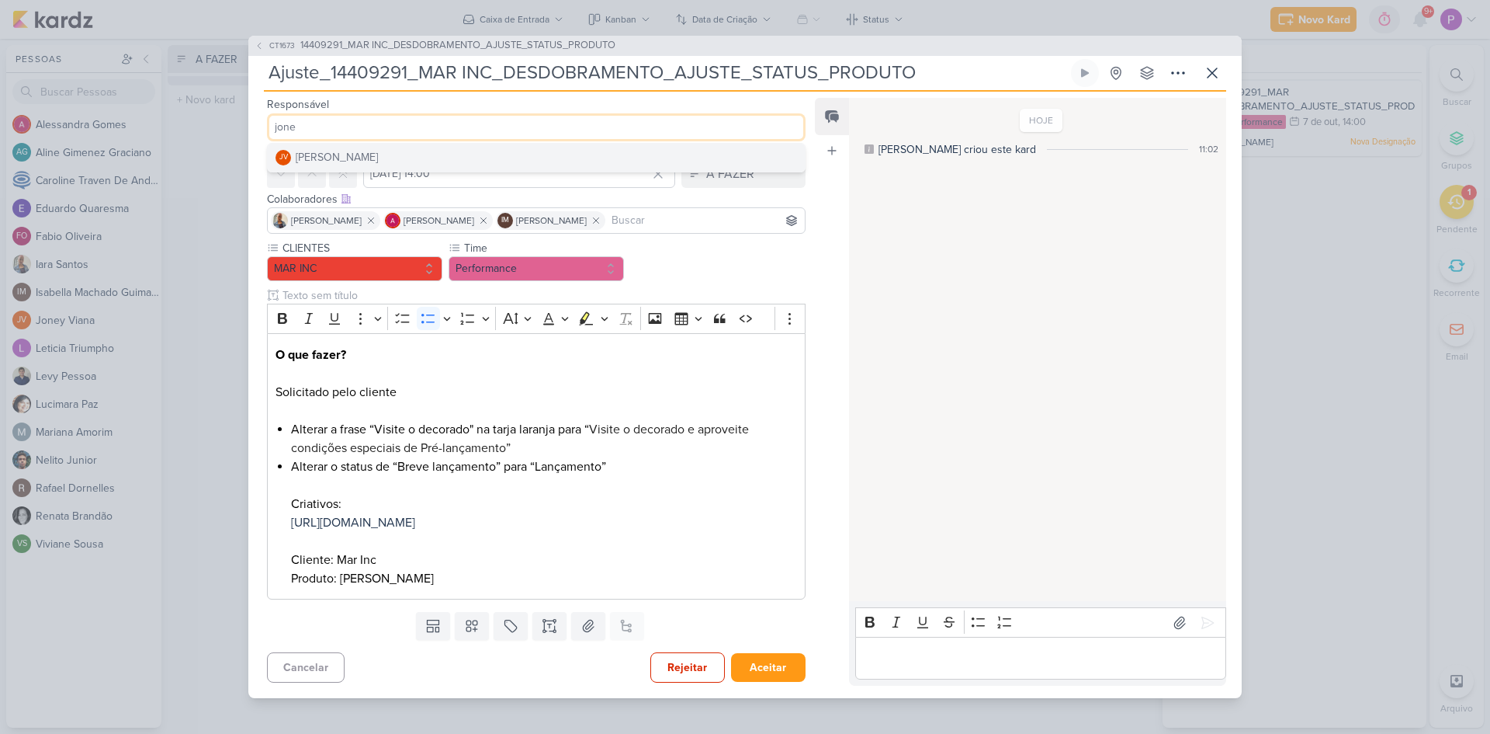
type input "jone"
click at [435, 144] on button "JV [PERSON_NAME]" at bounding box center [536, 158] width 537 height 28
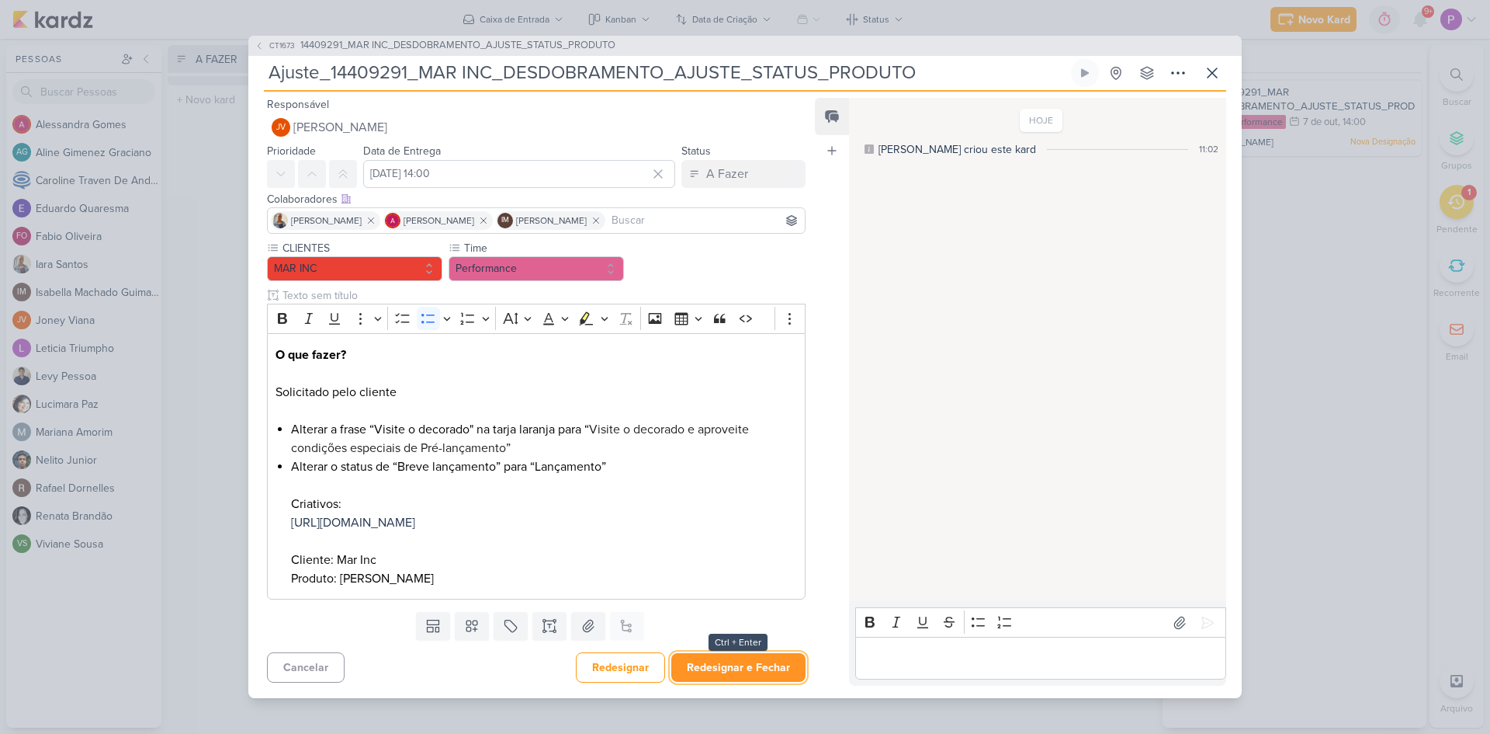
click at [739, 680] on button "Redesignar e Fechar" at bounding box center [738, 667] width 134 height 29
